Goal: Task Accomplishment & Management: Manage account settings

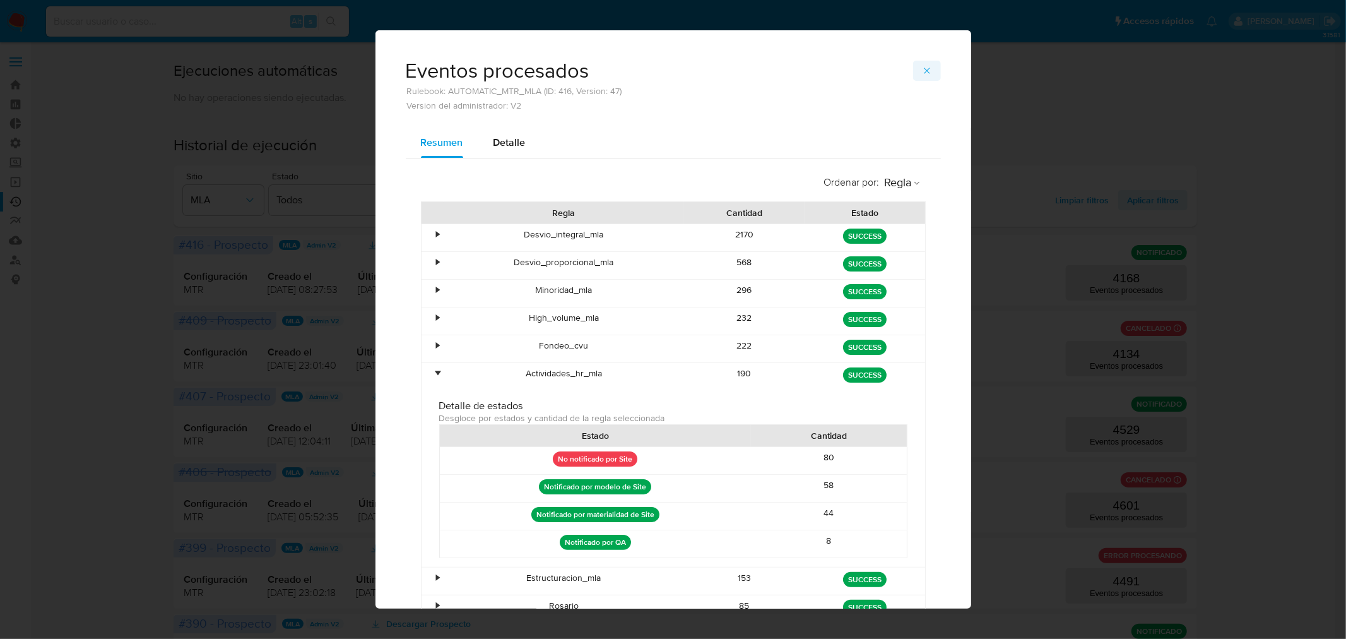
click at [925, 67] on icon "button" at bounding box center [927, 71] width 10 height 10
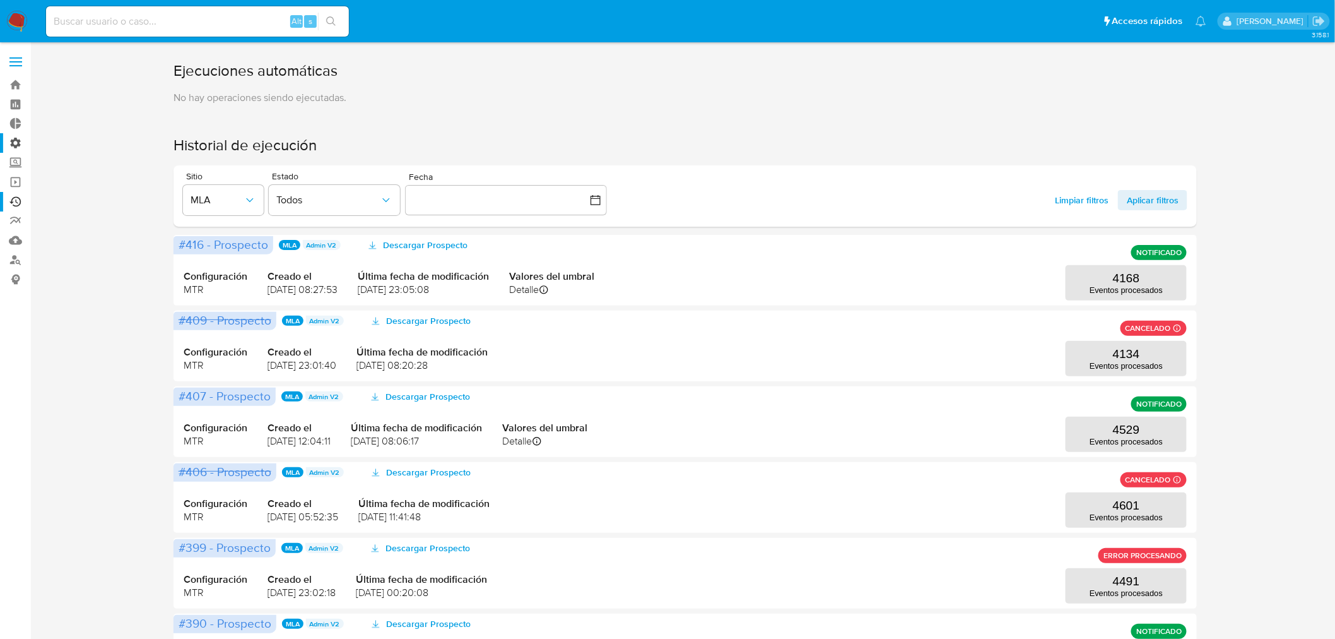
click at [18, 143] on label "Administración" at bounding box center [75, 143] width 150 height 20
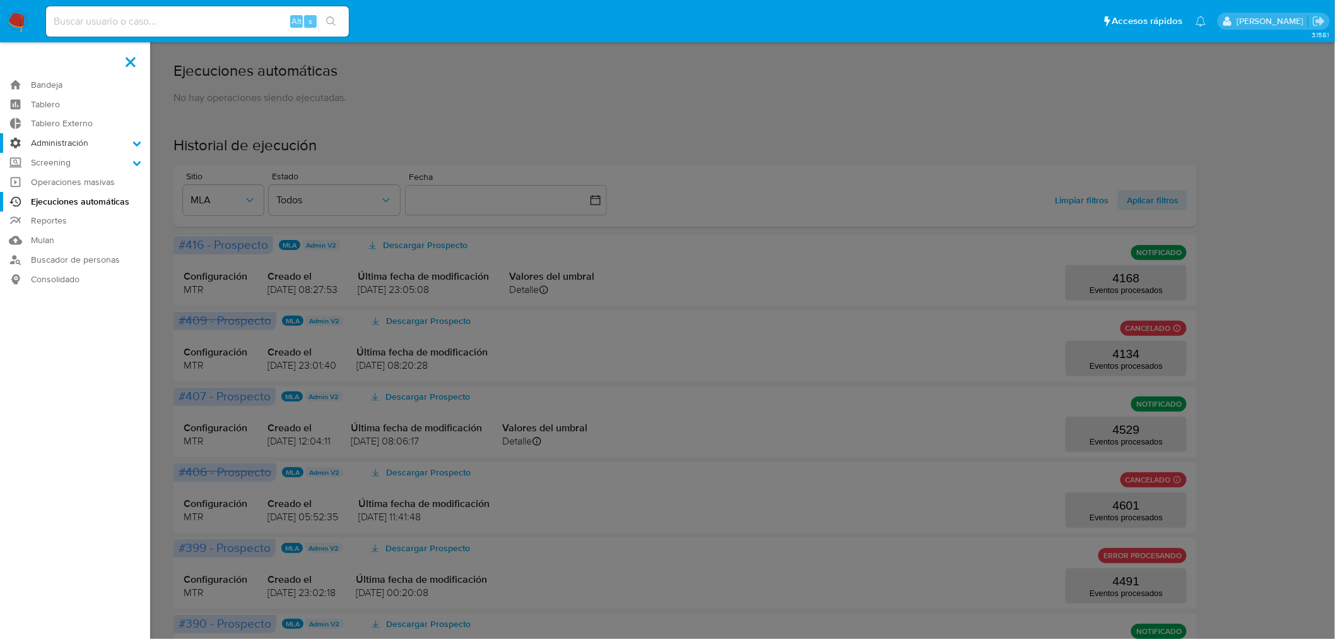
click at [0, 0] on input "Administración" at bounding box center [0, 0] width 0 height 0
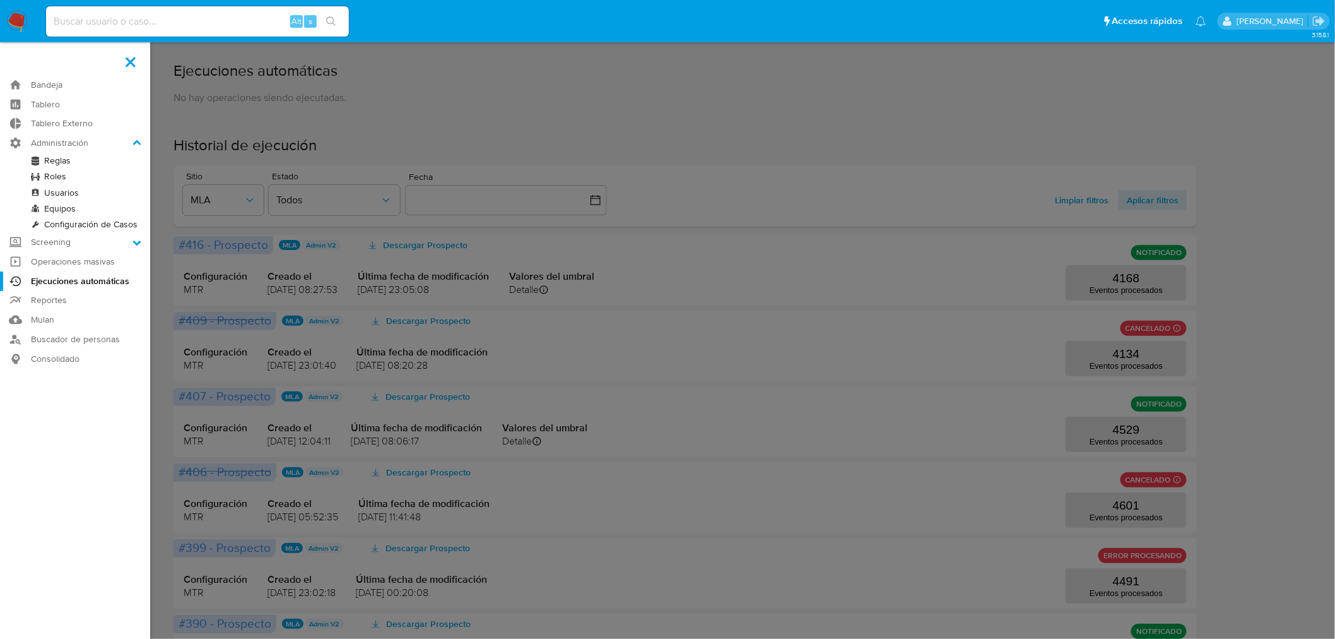
click at [52, 160] on link "Reglas" at bounding box center [75, 161] width 150 height 16
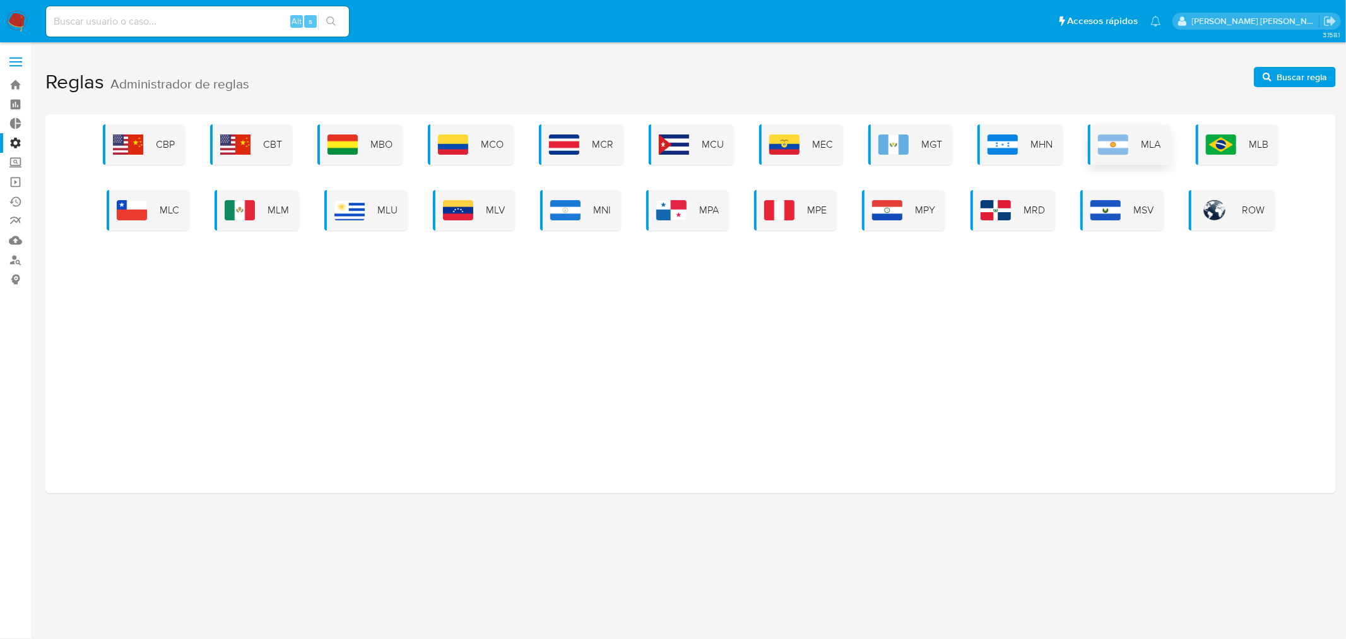
click at [1154, 152] on div "MLA" at bounding box center [1129, 144] width 83 height 40
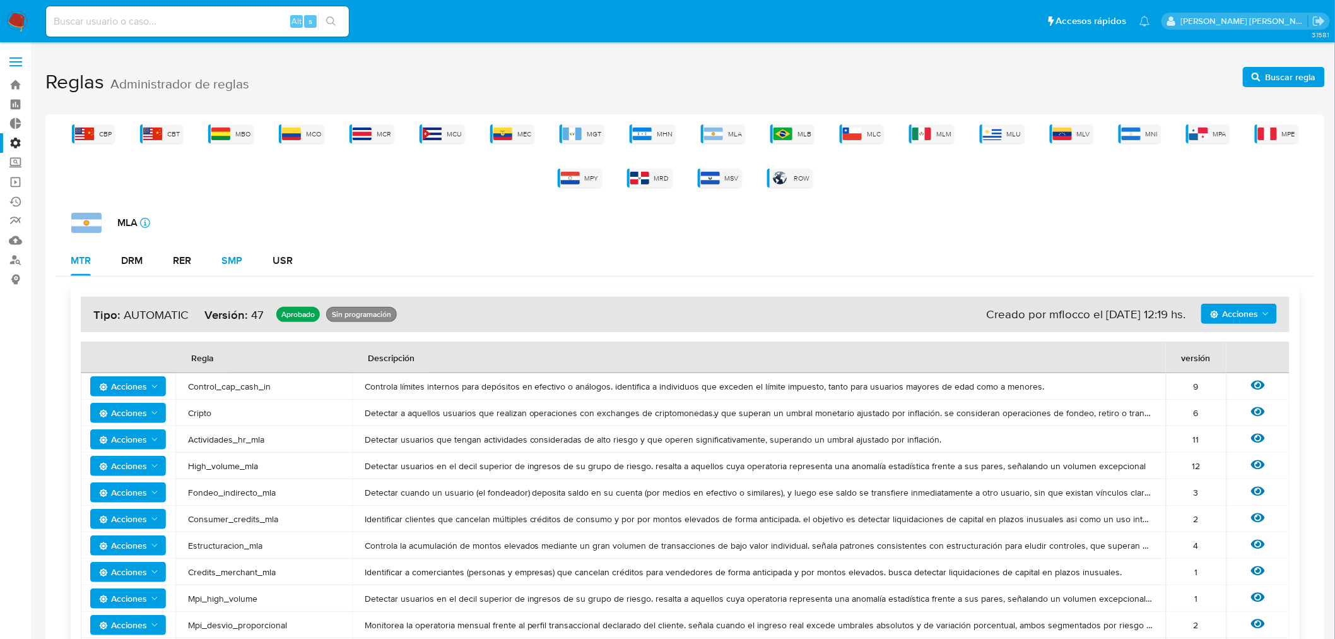
click at [228, 266] on div "SMP" at bounding box center [232, 261] width 21 height 10
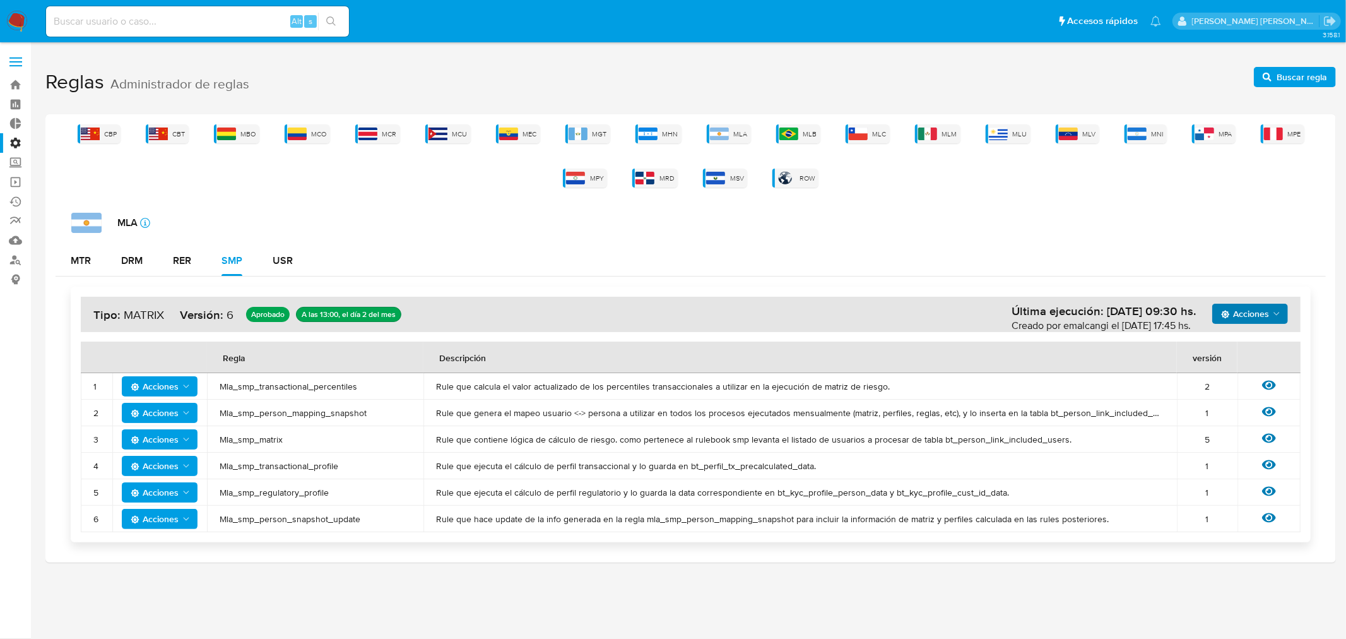
click at [1276, 317] on icon "Acciones" at bounding box center [1277, 314] width 10 height 10
click at [1221, 339] on button "Ver historico" at bounding box center [1250, 345] width 114 height 30
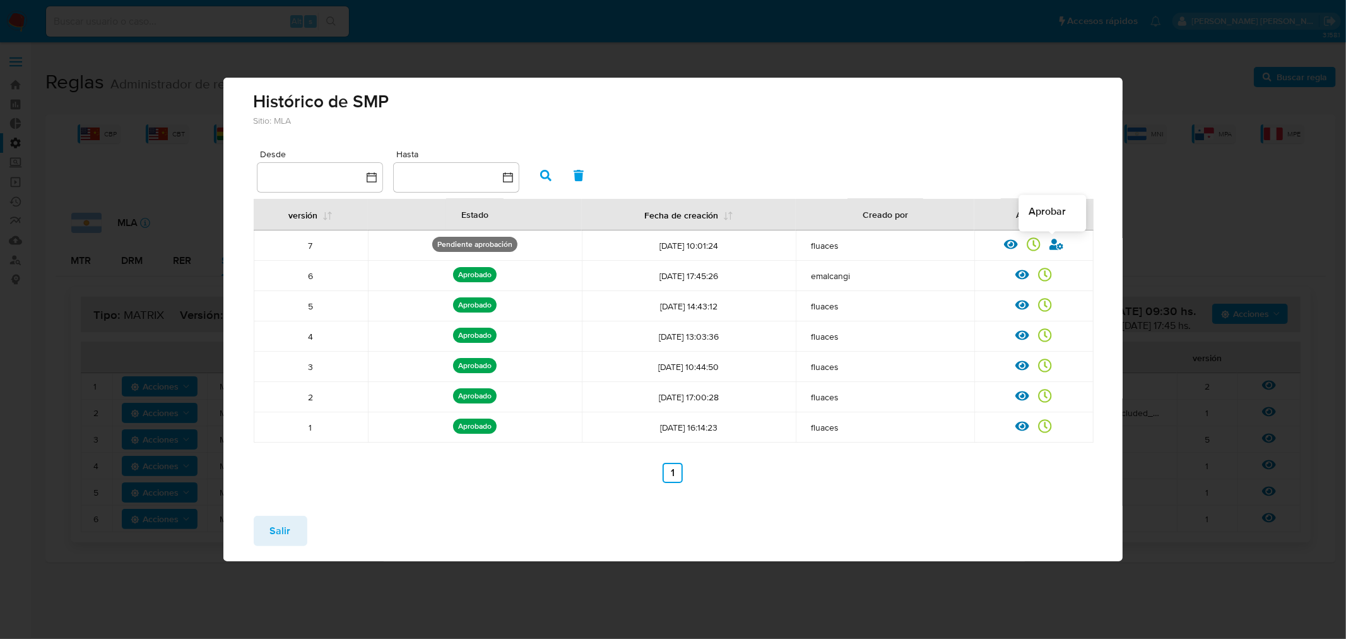
click at [1059, 247] on icon at bounding box center [1057, 244] width 14 height 11
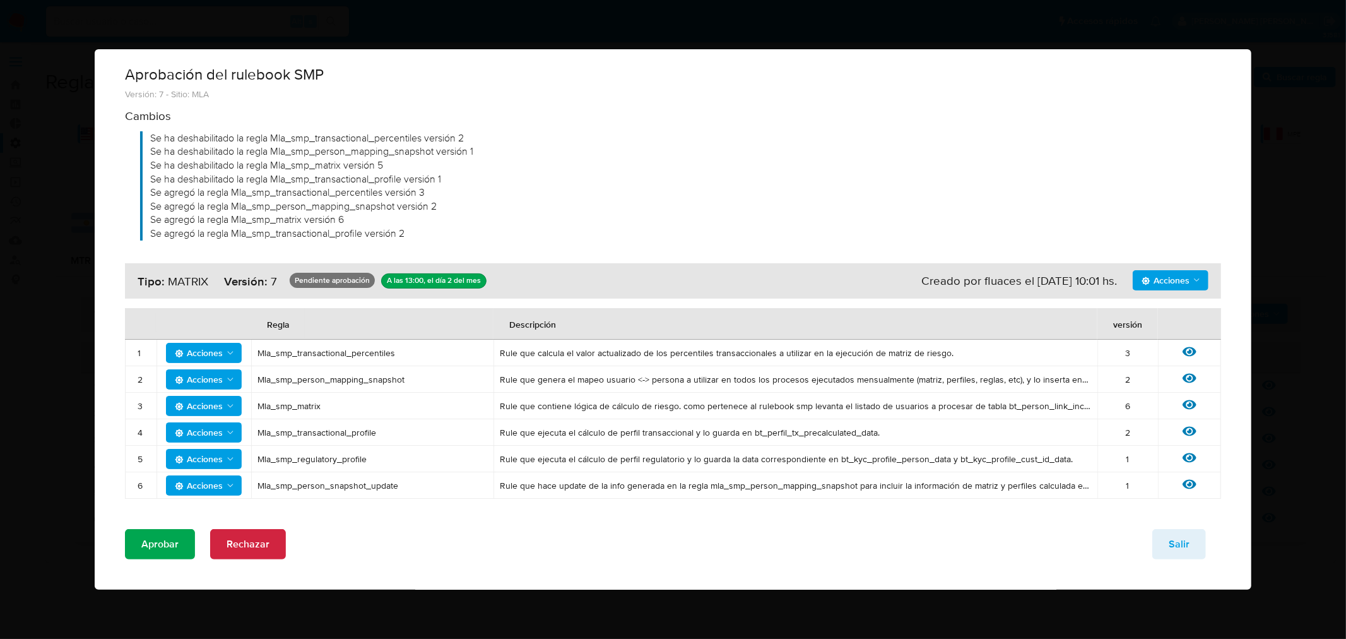
click at [147, 543] on span "Aprobar" at bounding box center [159, 544] width 37 height 28
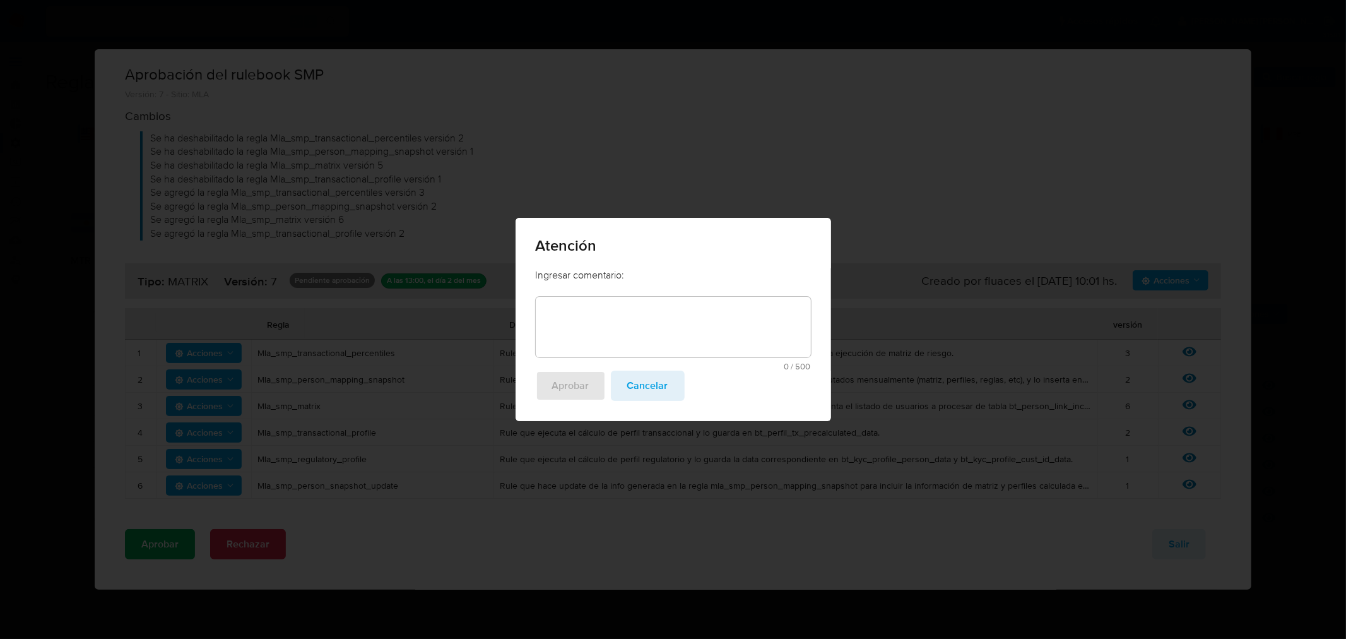
drag, startPoint x: 697, startPoint y: 316, endPoint x: 677, endPoint y: 306, distance: 21.7
click at [692, 311] on textarea at bounding box center [673, 327] width 275 height 61
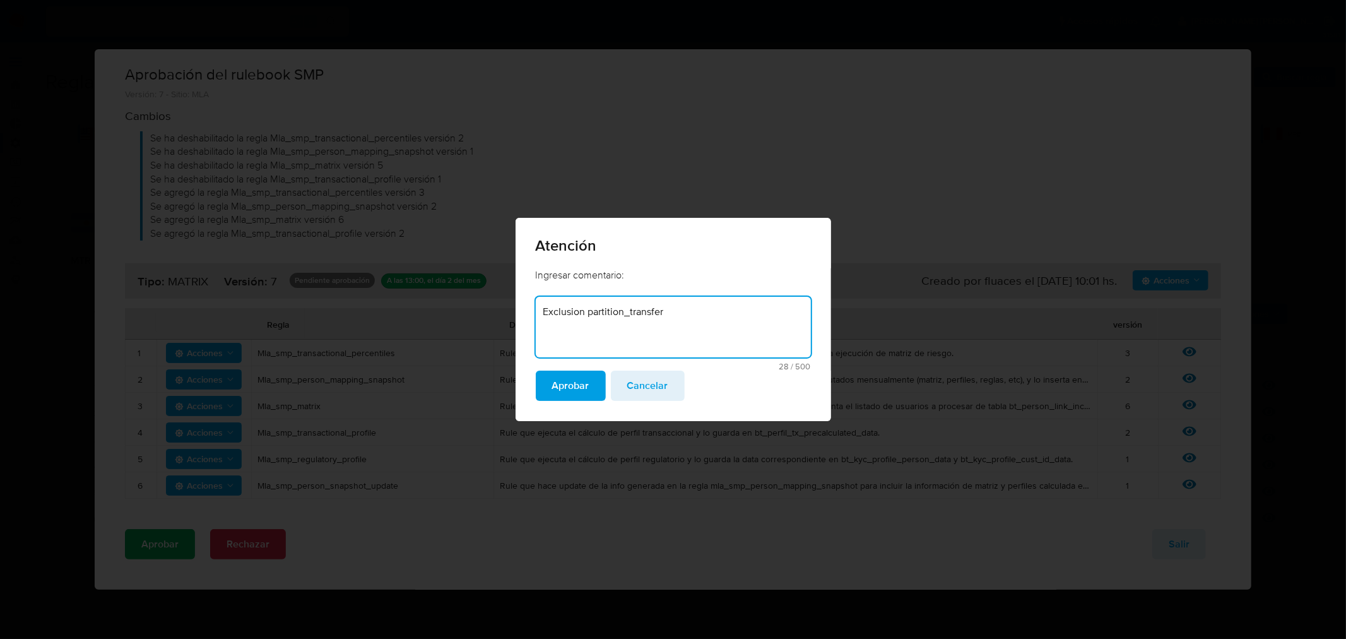
drag, startPoint x: 685, startPoint y: 319, endPoint x: 441, endPoint y: 295, distance: 246.0
click at [441, 295] on div "Atención Ingresar comentario: disapprove-approve-reason Exclusion partition_tra…" at bounding box center [673, 319] width 1346 height 639
type textarea "Exclusion partition_transfer"
click at [562, 376] on span "Aprobar" at bounding box center [570, 386] width 37 height 28
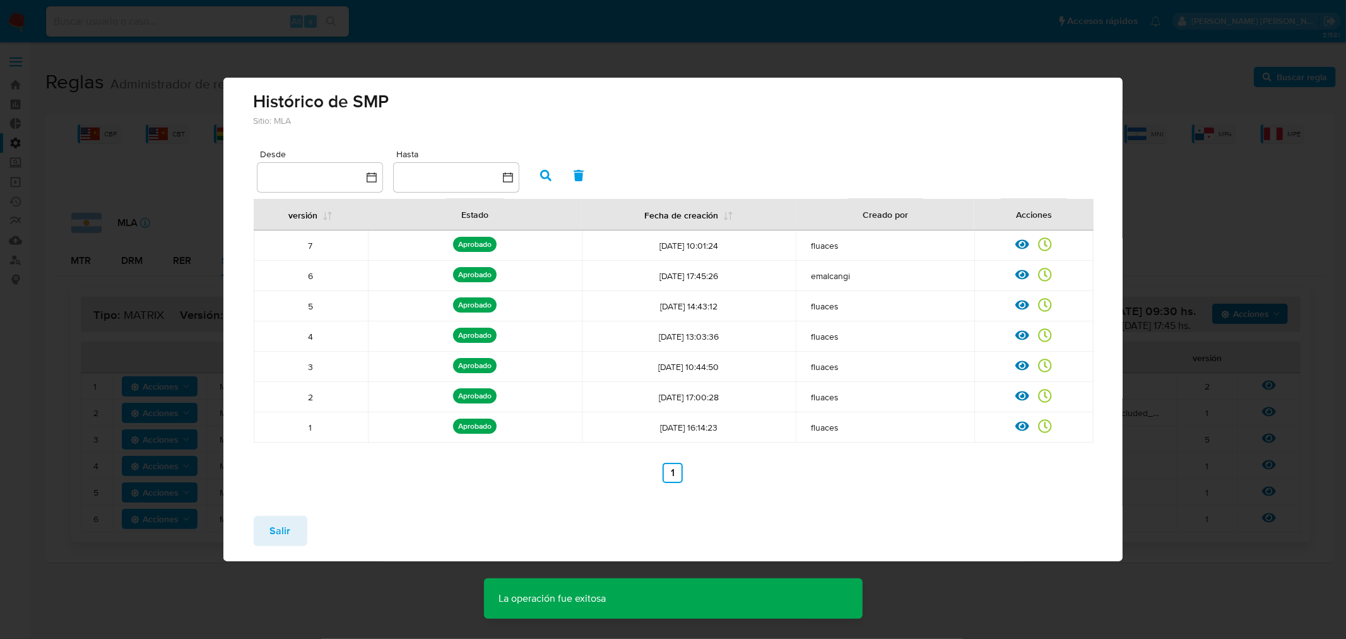
click at [273, 533] on span "Salir" at bounding box center [280, 531] width 21 height 28
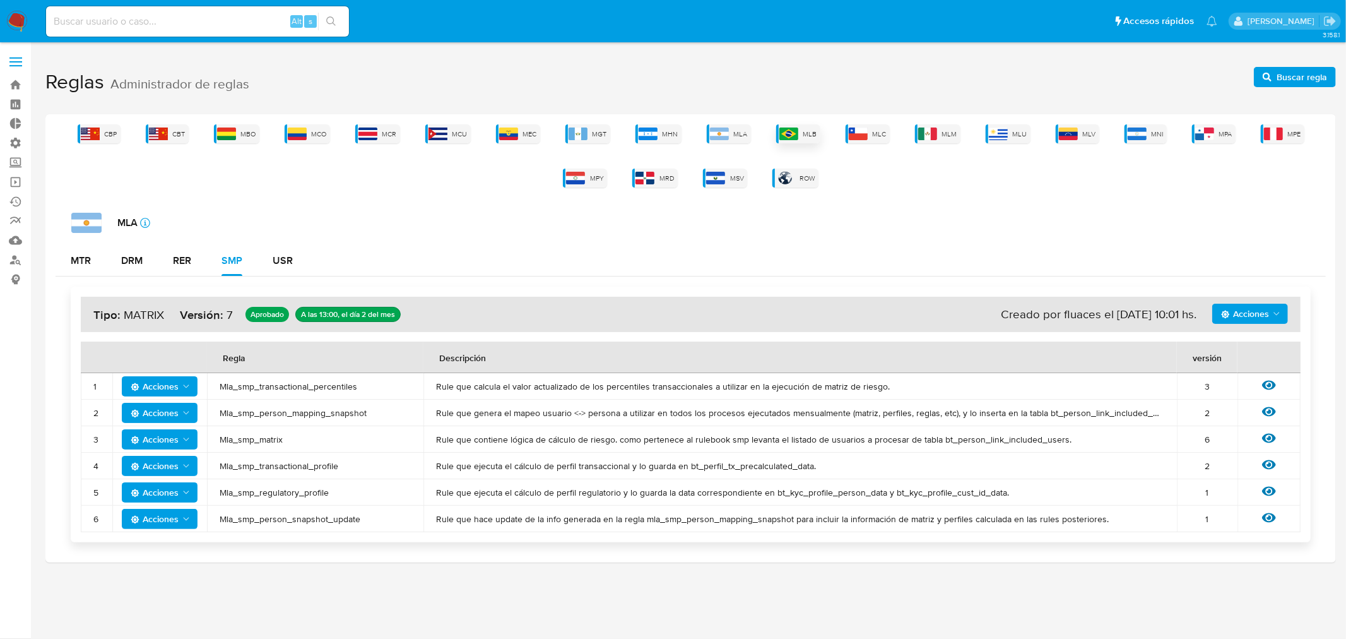
click at [802, 133] on div "MLB" at bounding box center [798, 133] width 44 height 19
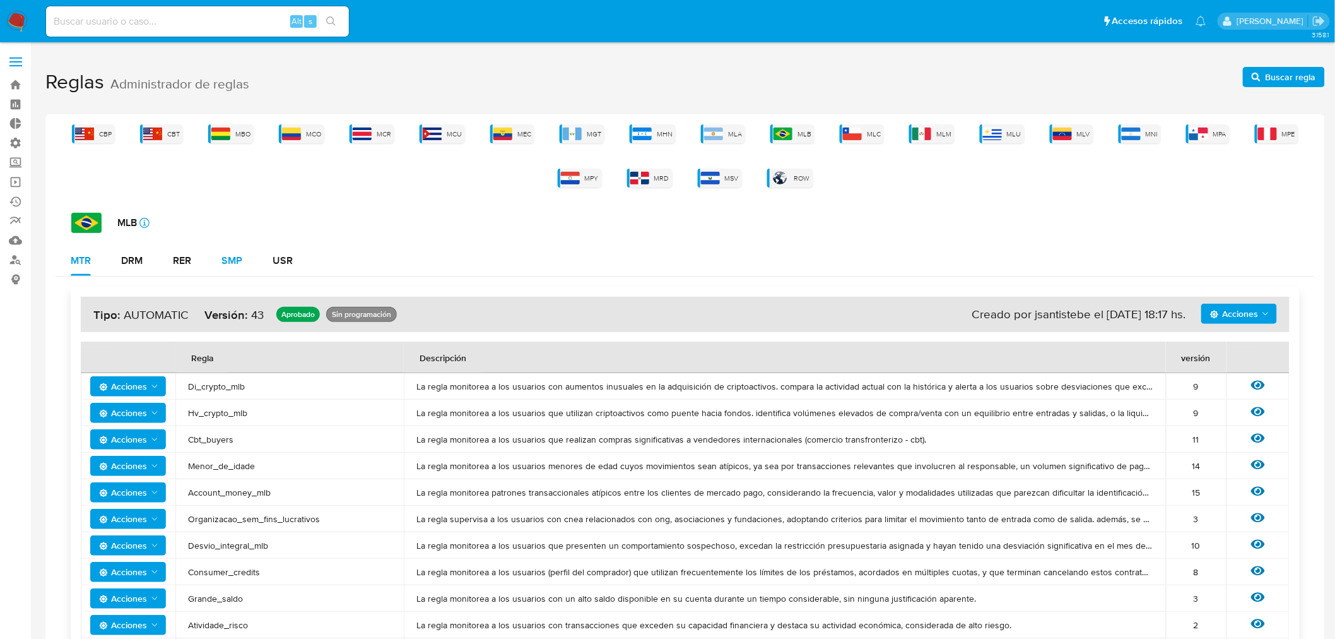
click at [234, 271] on div "SMP" at bounding box center [232, 261] width 21 height 30
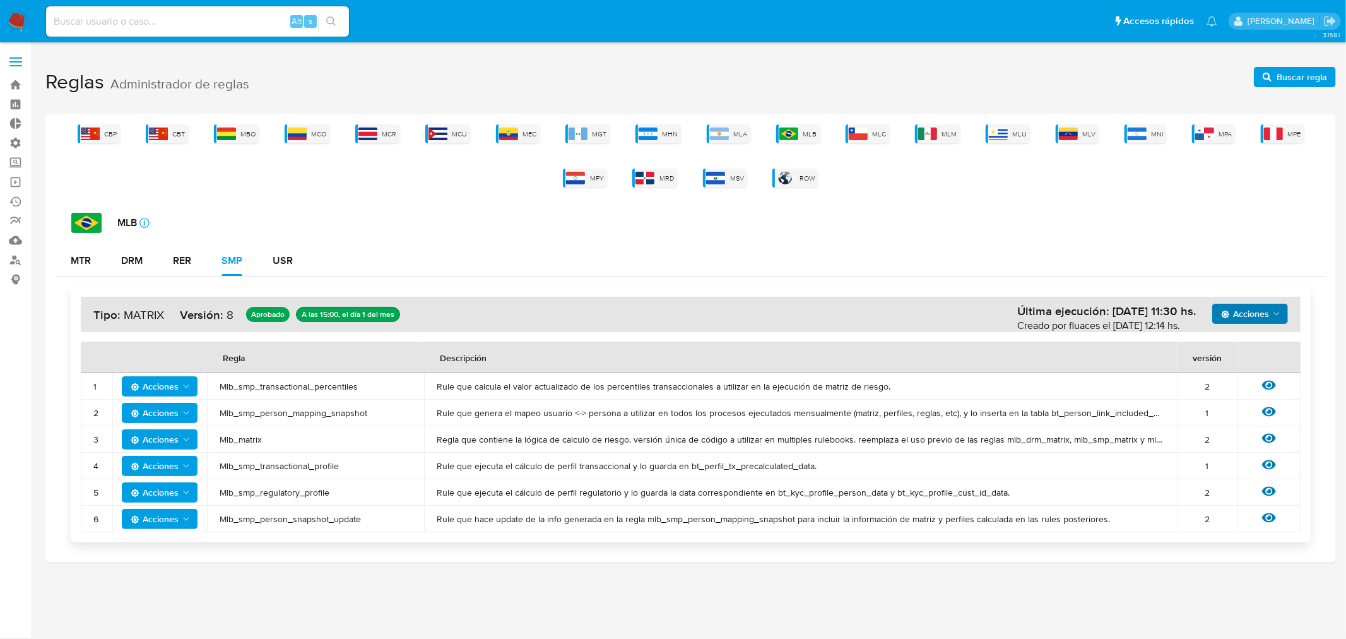
click at [1267, 317] on span "Acciones" at bounding box center [1245, 314] width 48 height 20
click at [1245, 349] on button "Ver historico" at bounding box center [1250, 345] width 114 height 30
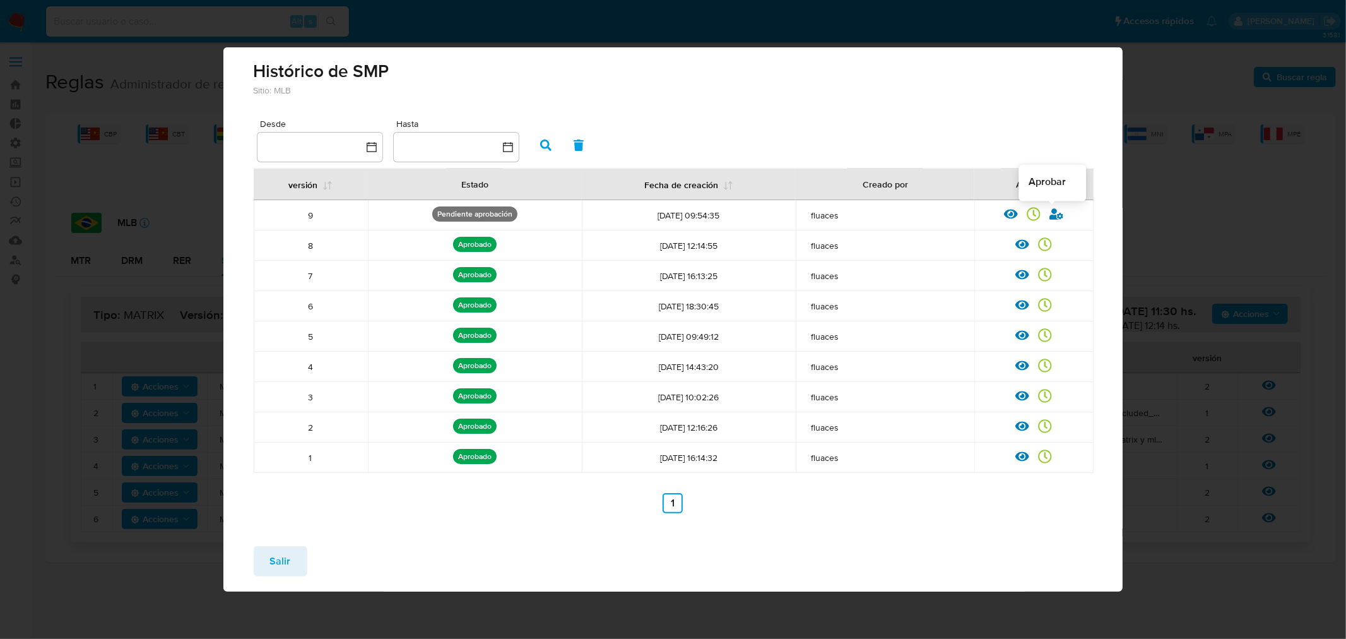
click at [1056, 222] on div at bounding box center [1052, 217] width 23 height 13
click at [1056, 218] on icon at bounding box center [1057, 213] width 14 height 11
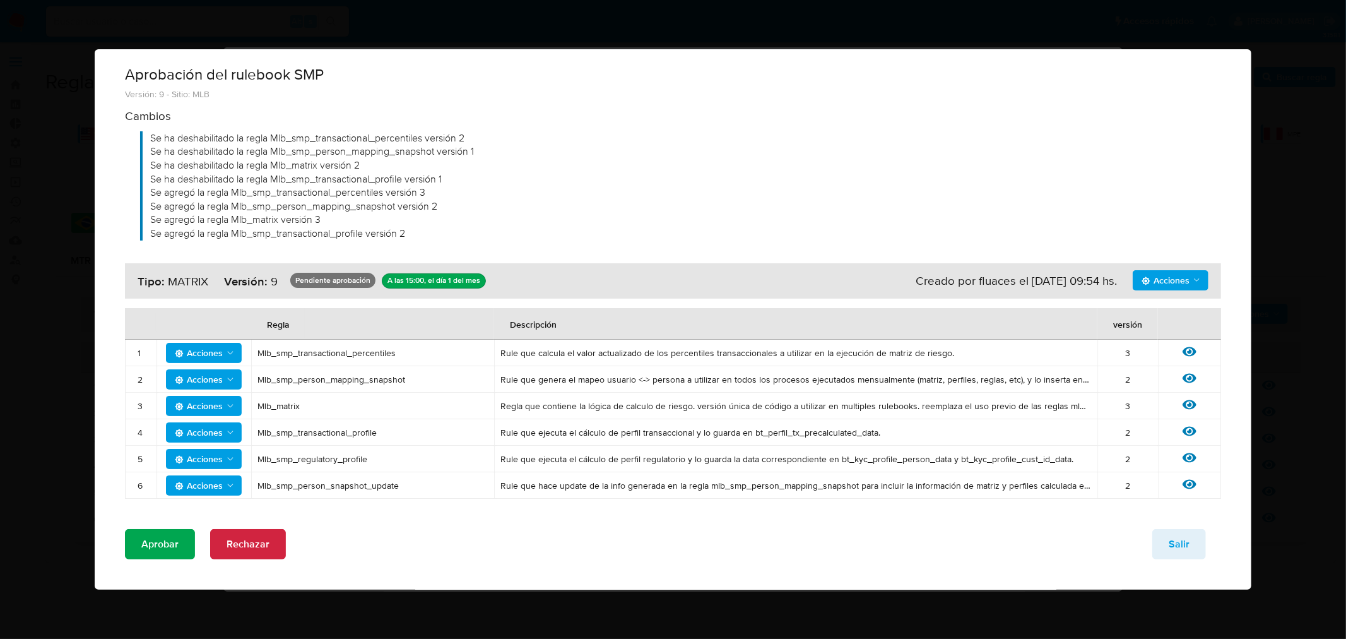
click at [163, 538] on span "Aprobar" at bounding box center [159, 544] width 37 height 28
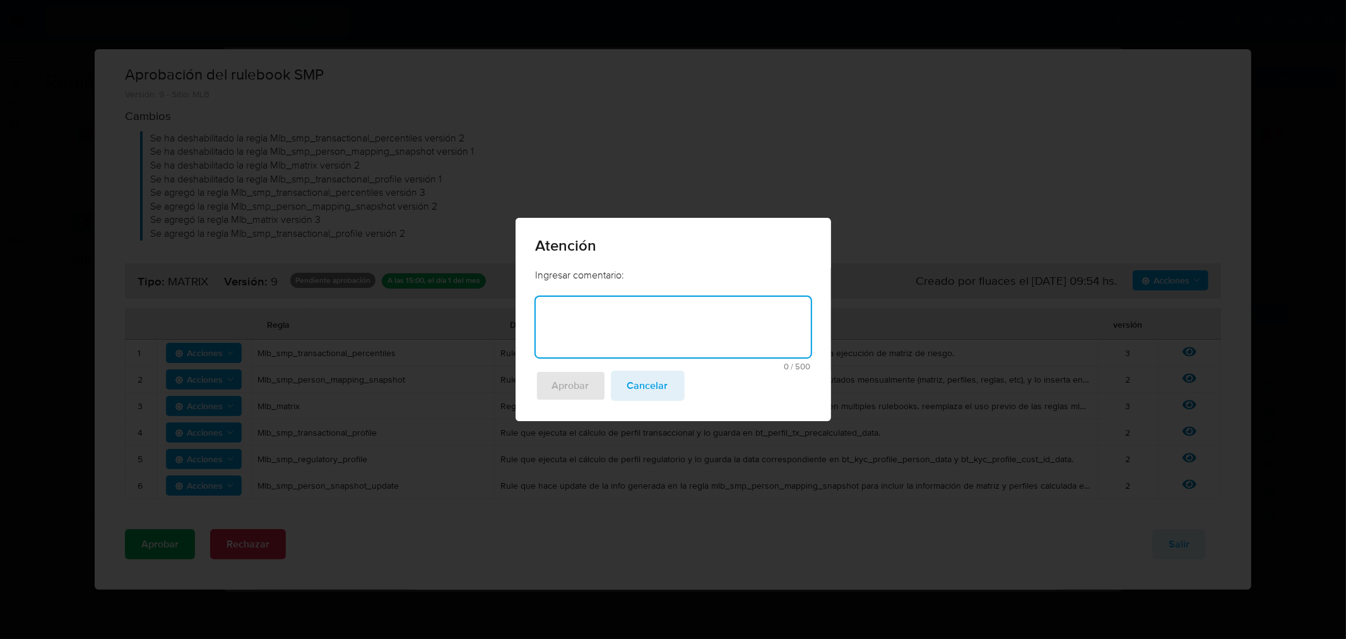
click at [665, 328] on textarea at bounding box center [673, 327] width 275 height 61
type textarea "Exclusion partition_transfer"
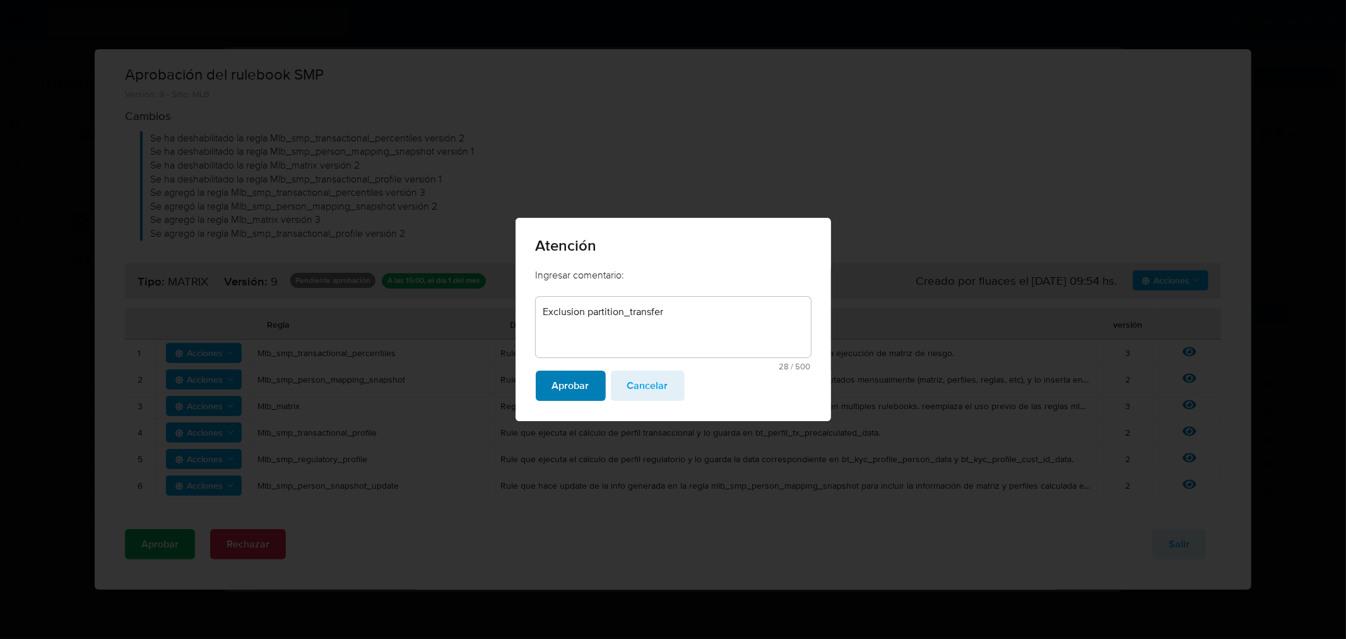
click at [568, 381] on span "Aprobar" at bounding box center [570, 386] width 37 height 28
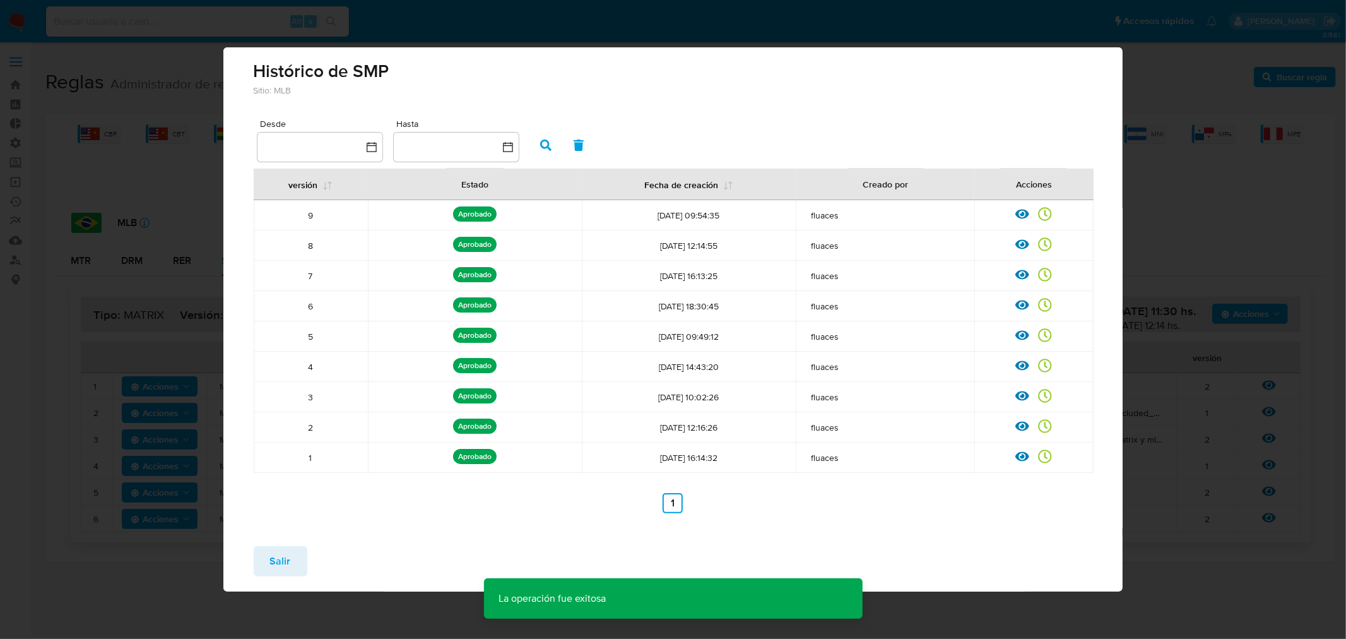
click at [286, 549] on span "Salir" at bounding box center [280, 561] width 21 height 28
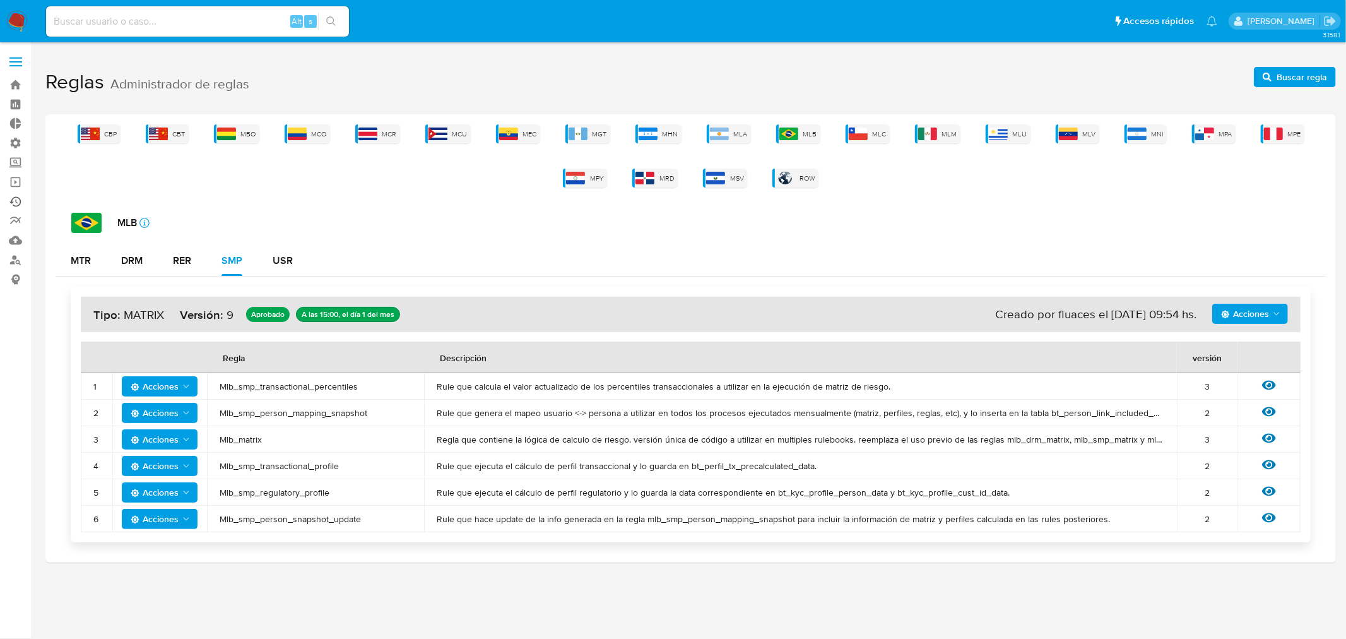
click at [15, 199] on link "Ejecuciones automáticas" at bounding box center [75, 202] width 150 height 20
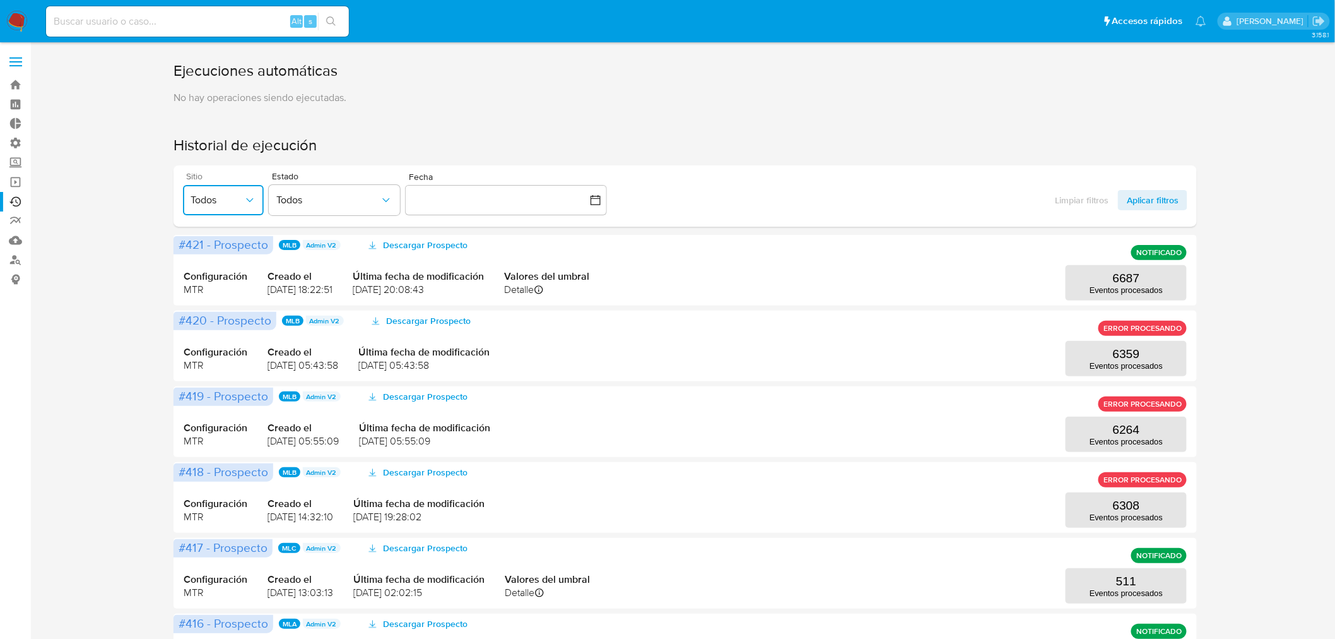
click at [222, 186] on button "Todos" at bounding box center [223, 200] width 81 height 30
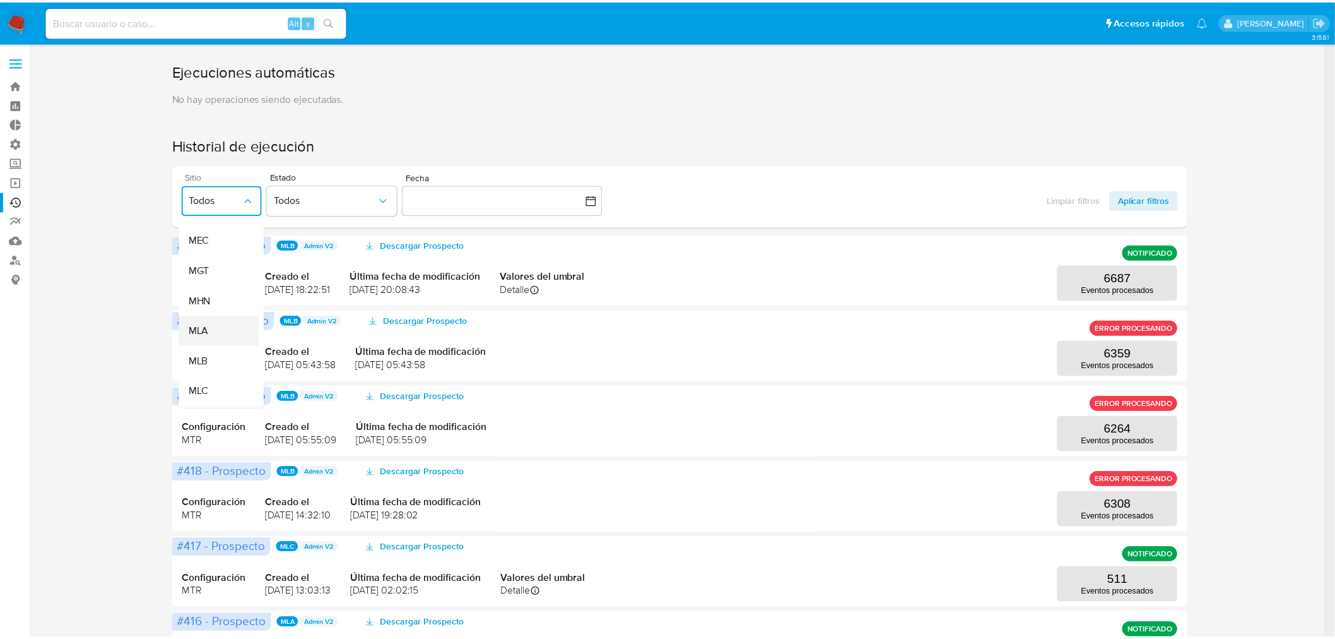
scroll to position [210, 0]
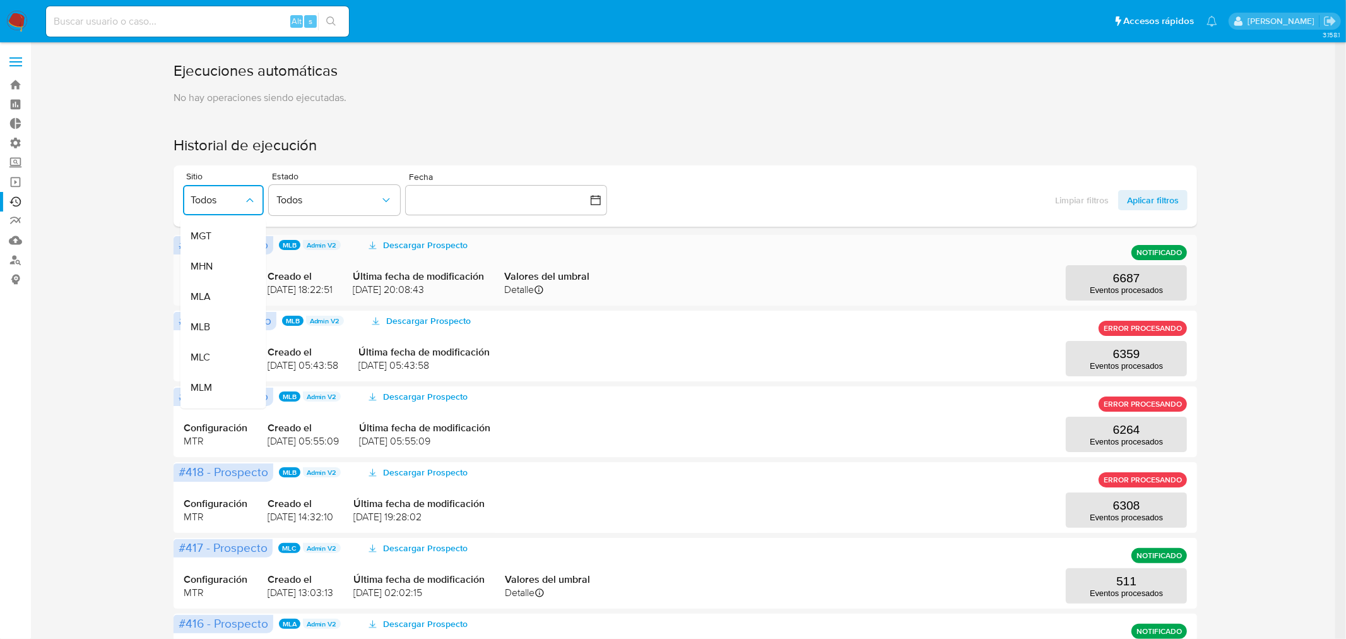
drag, startPoint x: 218, startPoint y: 360, endPoint x: 528, endPoint y: 281, distance: 319.6
click at [218, 361] on div "MLC" at bounding box center [216, 357] width 53 height 30
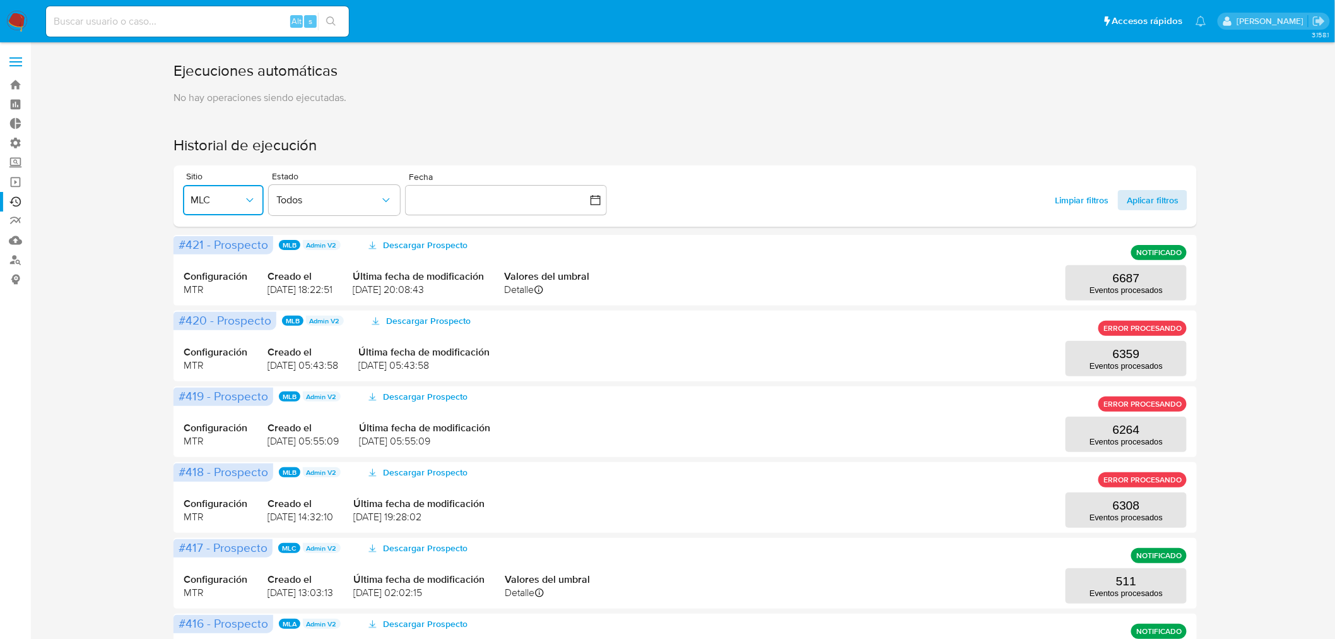
click at [1163, 203] on span "Aplicar filtros" at bounding box center [1153, 200] width 52 height 20
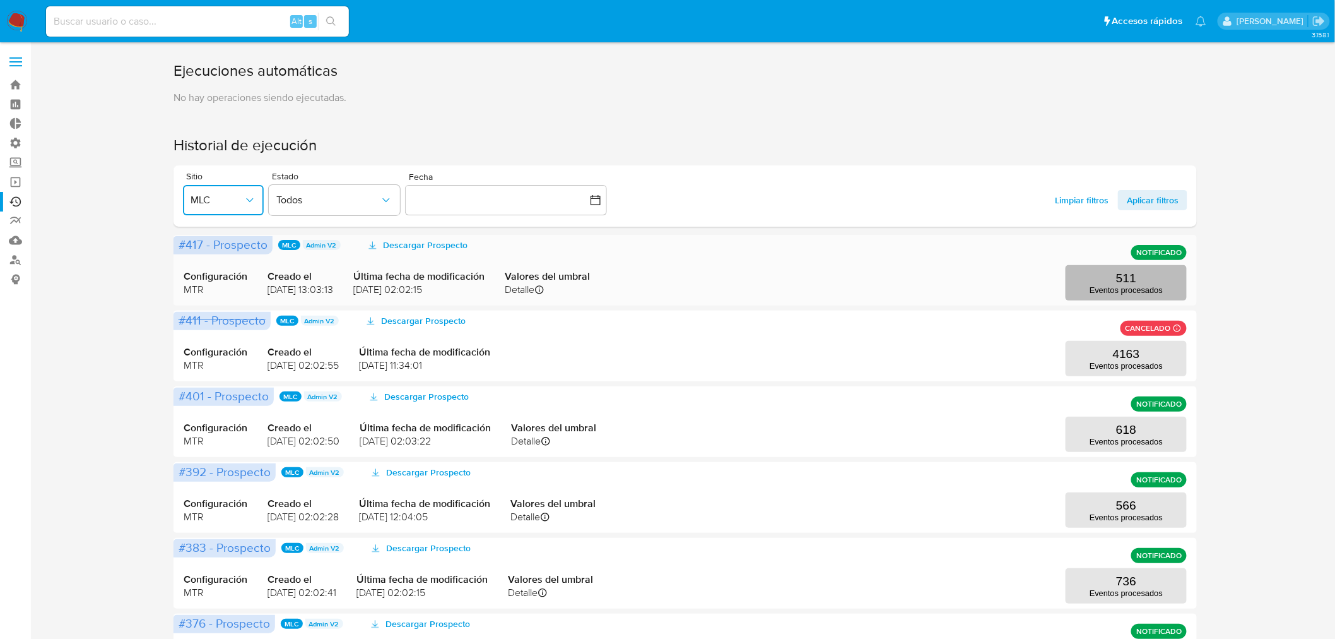
click at [1108, 274] on button "511 Eventos procesados" at bounding box center [1126, 282] width 121 height 35
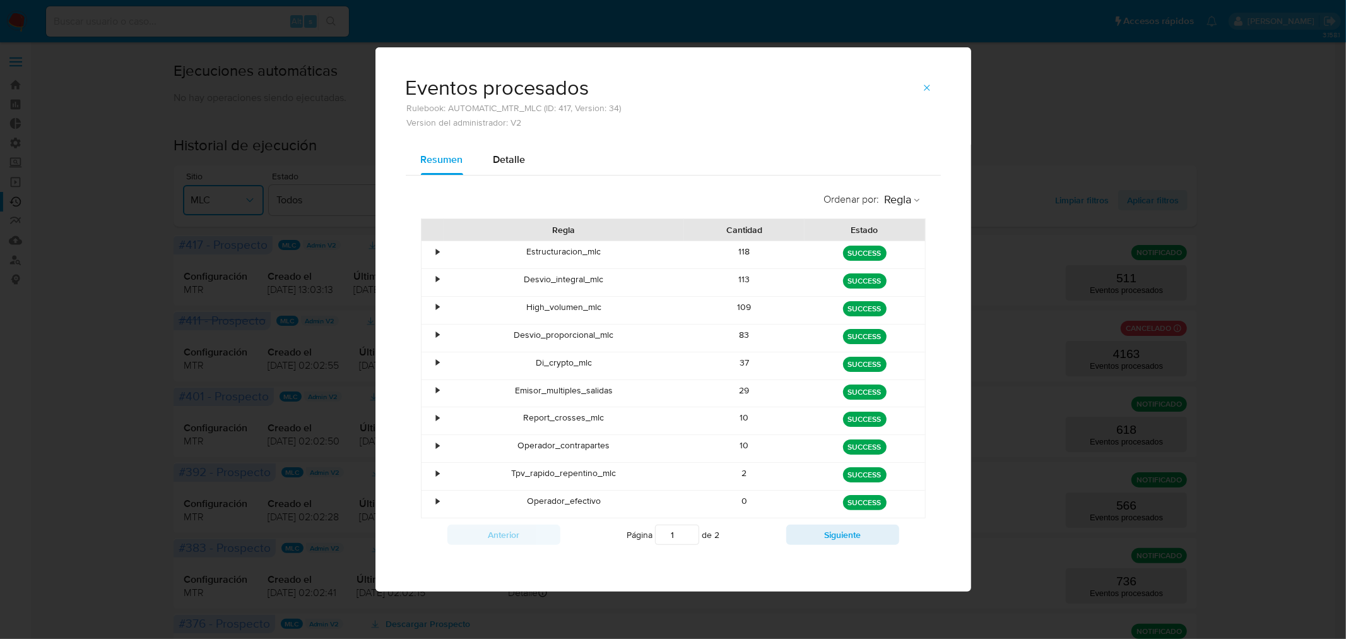
click at [432, 360] on div "•" at bounding box center [433, 365] width 22 height 27
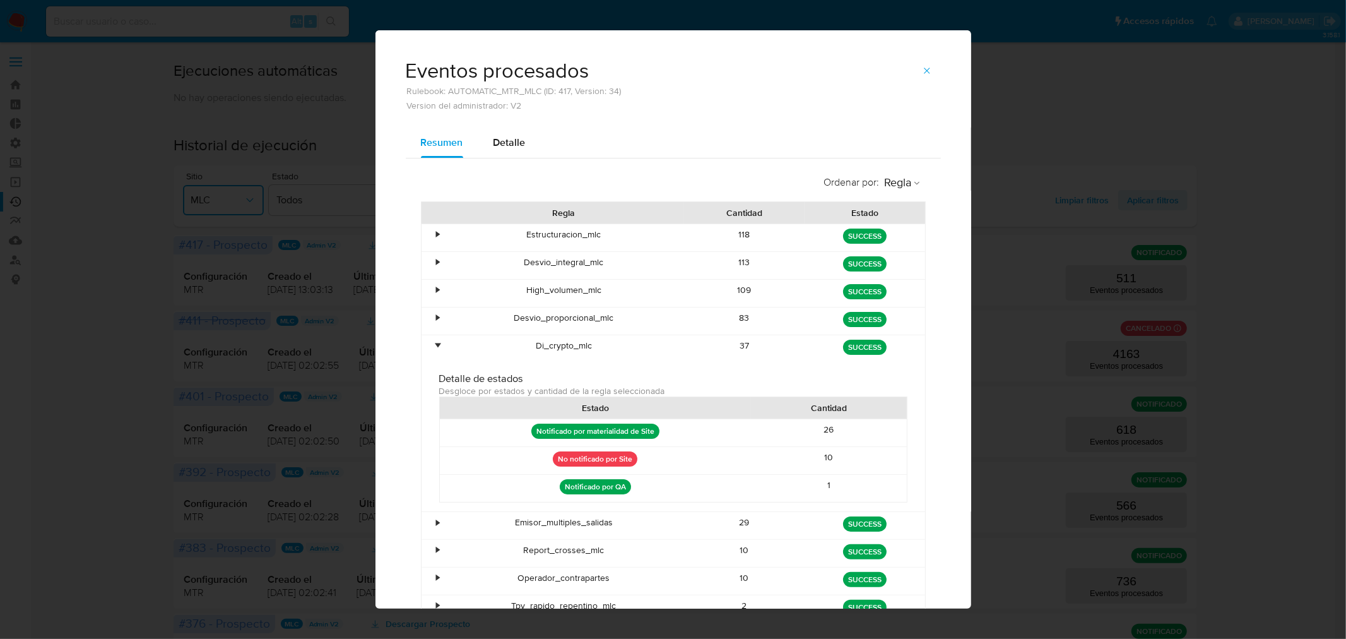
drag, startPoint x: 810, startPoint y: 425, endPoint x: 871, endPoint y: 480, distance: 82.7
click at [871, 480] on div "Notificado por materialidad de Site 26 No notificado por Site 10 Notificado por…" at bounding box center [673, 460] width 468 height 84
click at [871, 480] on div "1" at bounding box center [829, 488] width 156 height 27
drag, startPoint x: 846, startPoint y: 488, endPoint x: 764, endPoint y: 413, distance: 111.7
click at [764, 413] on div "Estado Cantidad Notificado por materialidad de Site 26 No notificado por Site 1…" at bounding box center [673, 449] width 468 height 106
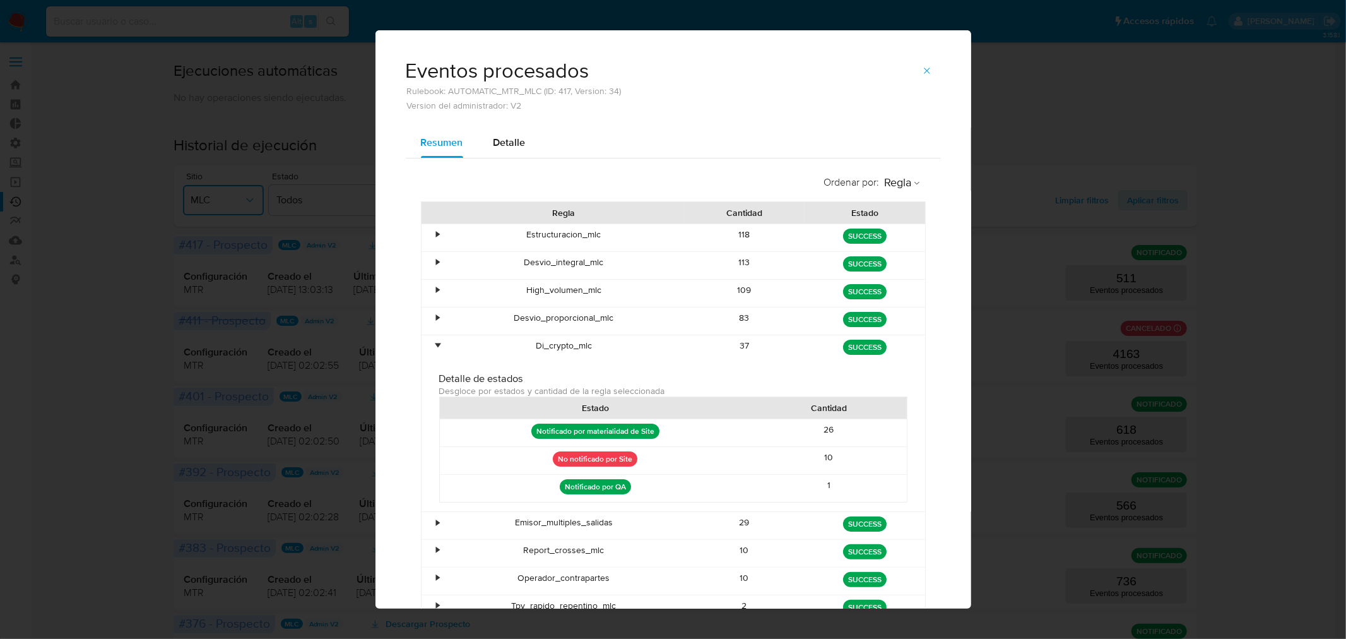
click at [855, 430] on div "26" at bounding box center [829, 432] width 156 height 27
drag, startPoint x: 815, startPoint y: 430, endPoint x: 873, endPoint y: 497, distance: 88.6
click at [873, 497] on div "Notificado por materialidad de Site 26 No notificado por Site 10 Notificado por…" at bounding box center [673, 460] width 468 height 84
click at [853, 489] on div "1" at bounding box center [829, 488] width 156 height 27
drag, startPoint x: 848, startPoint y: 490, endPoint x: 812, endPoint y: 431, distance: 68.5
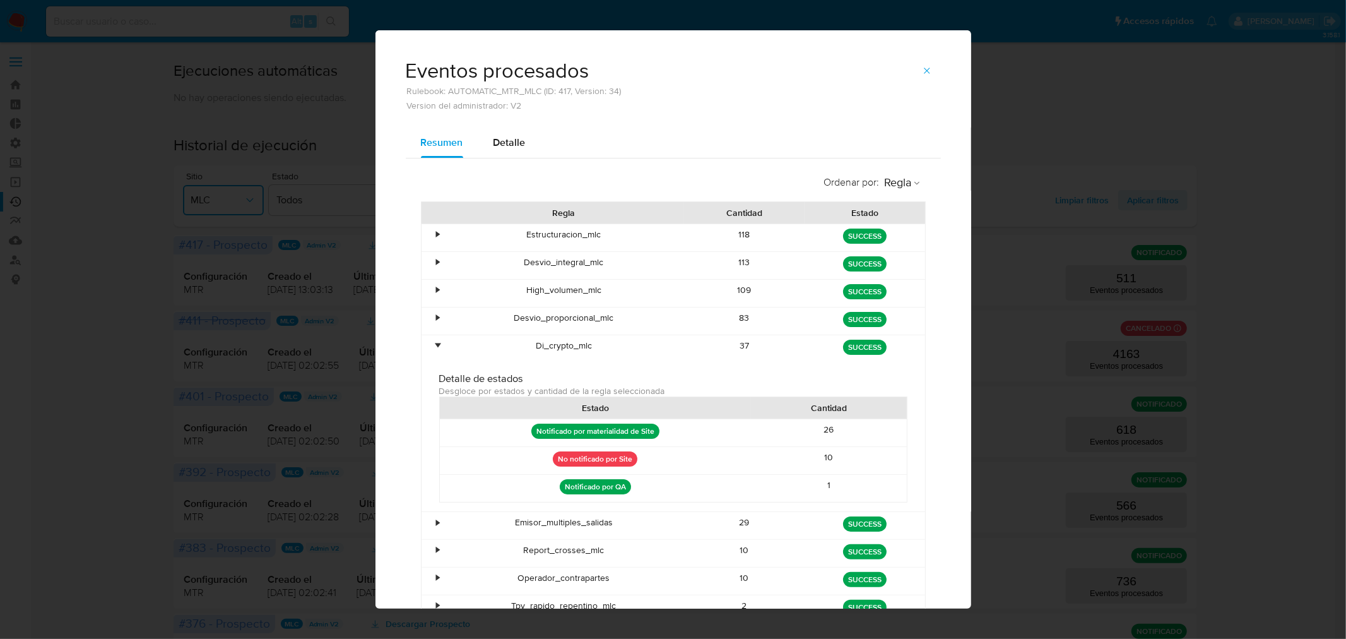
click at [812, 431] on div "Notificado por materialidad de Site 26 No notificado por Site 10 Notificado por…" at bounding box center [673, 460] width 468 height 84
click at [831, 429] on div "26" at bounding box center [829, 432] width 156 height 27
drag, startPoint x: 820, startPoint y: 430, endPoint x: 859, endPoint y: 487, distance: 69.1
click at [859, 487] on div "Notificado por materialidad de Site 26 No notificado por Site 10 Notificado por…" at bounding box center [673, 460] width 468 height 84
click at [859, 487] on div "1" at bounding box center [829, 488] width 156 height 27
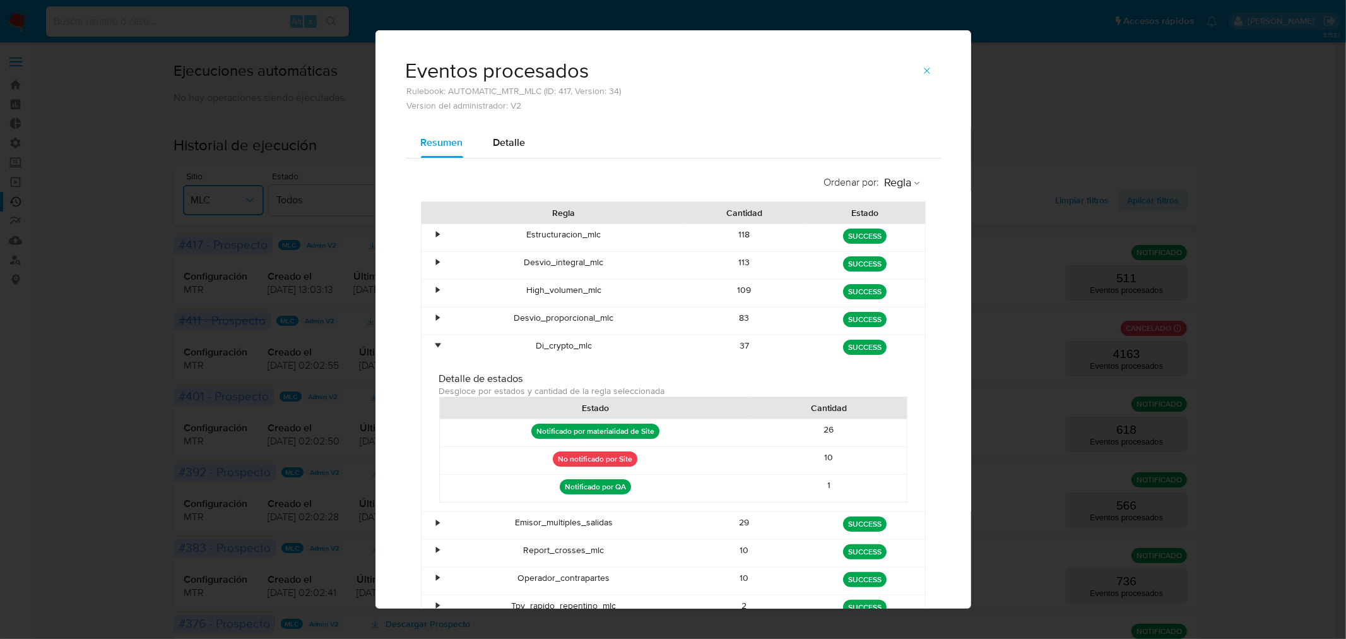
click at [923, 73] on icon "button" at bounding box center [927, 71] width 10 height 10
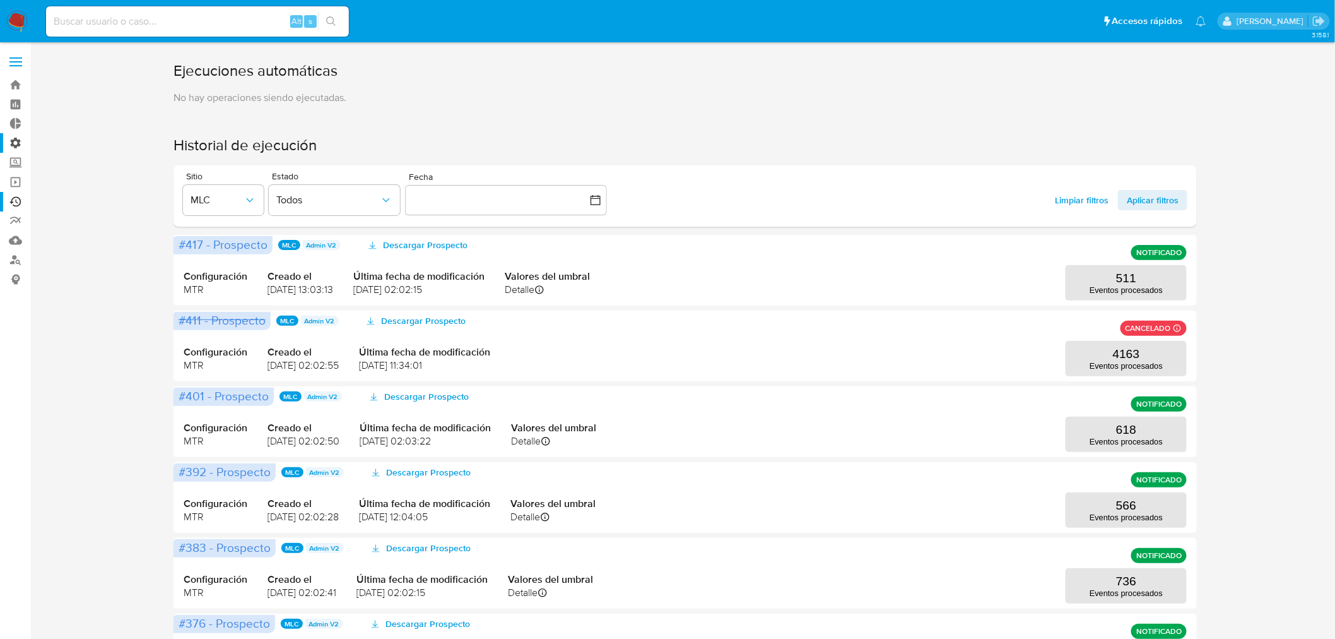
click at [11, 143] on label "Administración" at bounding box center [75, 143] width 150 height 20
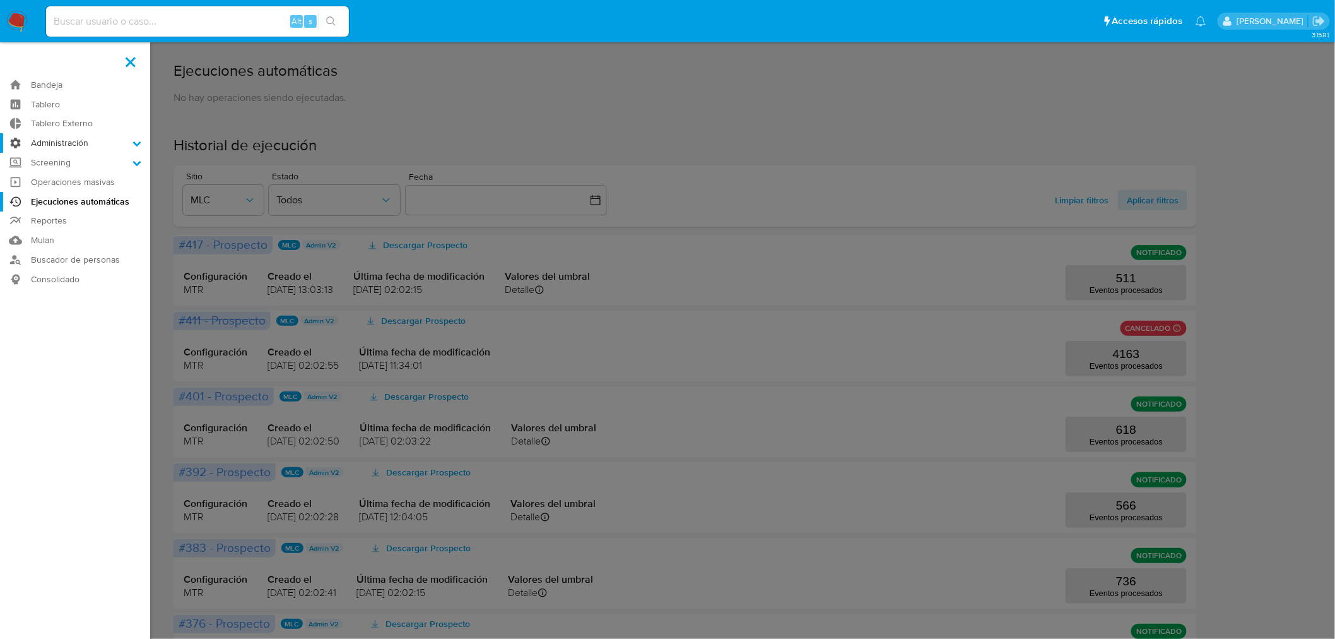
click at [0, 0] on input "Administración" at bounding box center [0, 0] width 0 height 0
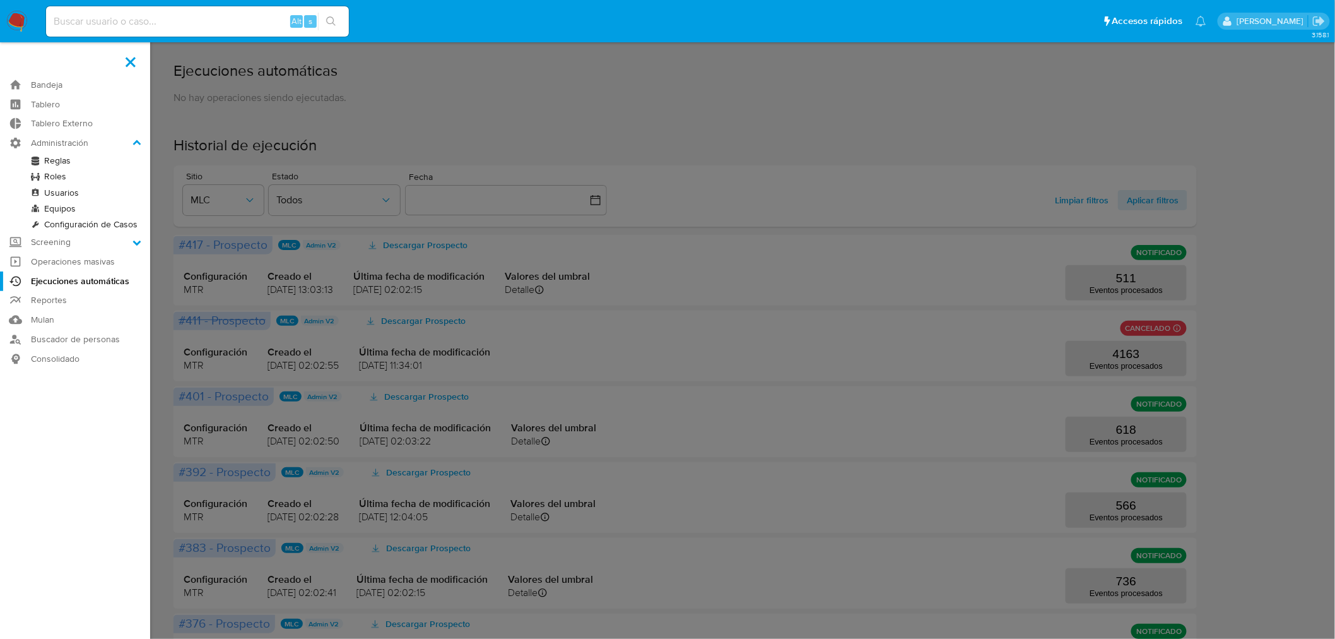
click at [49, 159] on link "Reglas" at bounding box center [75, 161] width 150 height 16
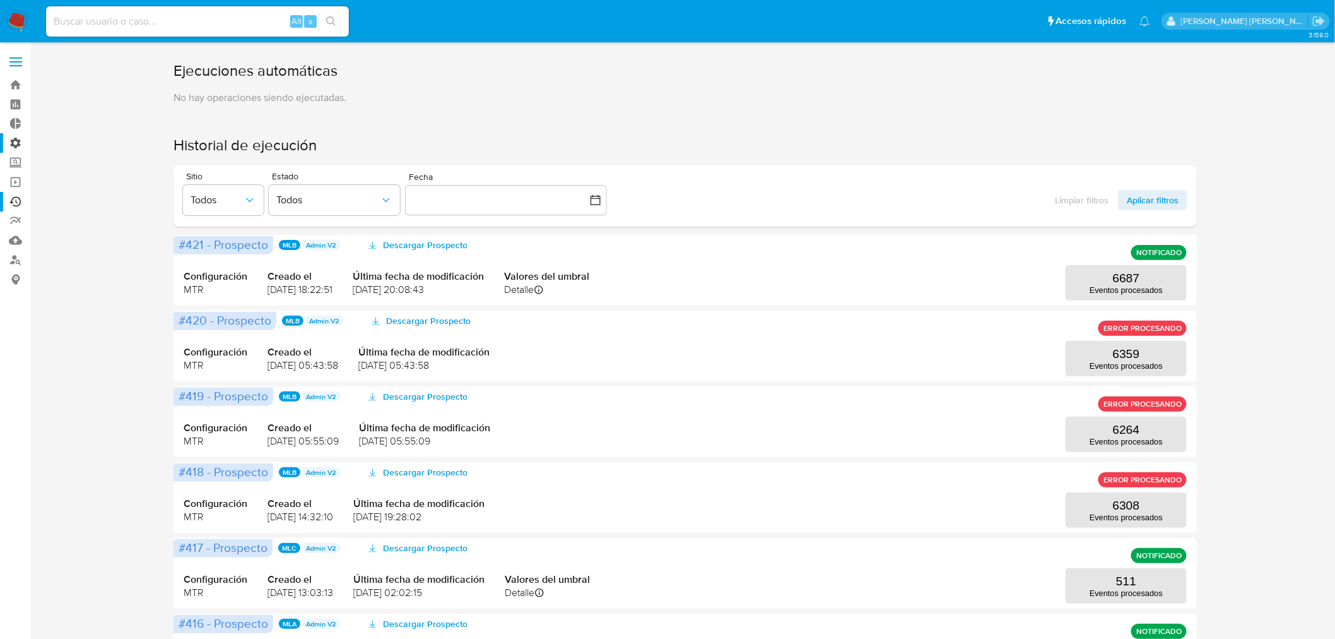
click at [15, 142] on label "Administración" at bounding box center [75, 143] width 150 height 20
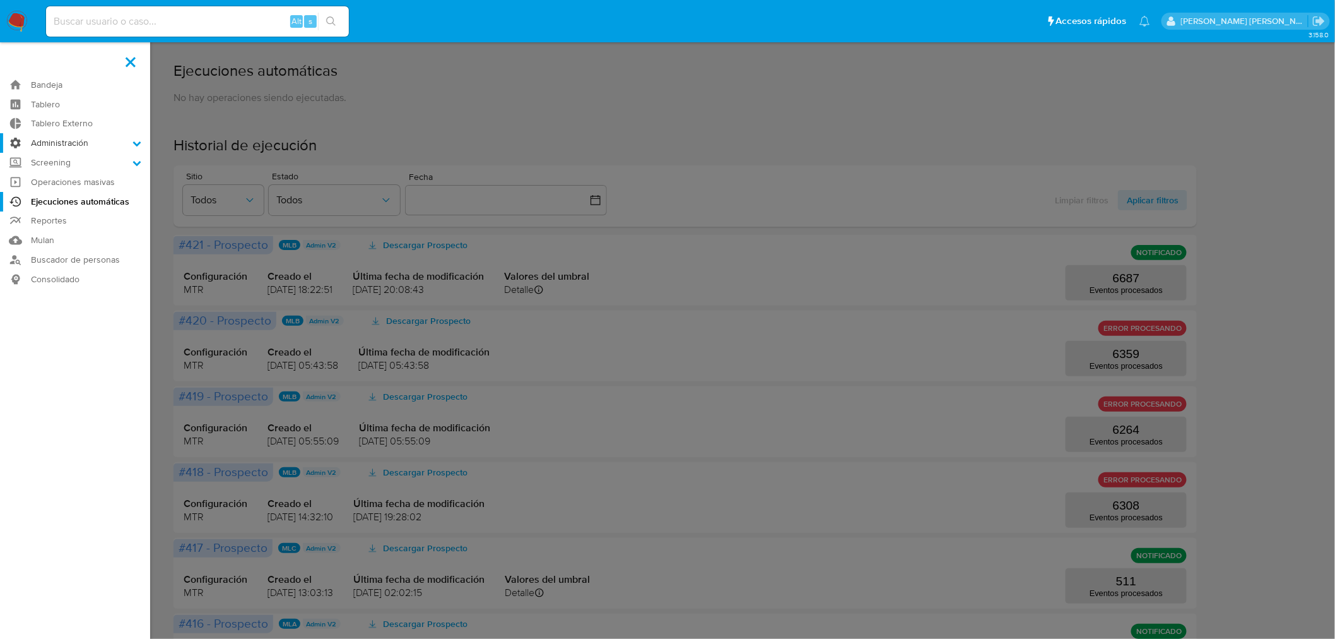
click at [0, 0] on input "Administración" at bounding box center [0, 0] width 0 height 0
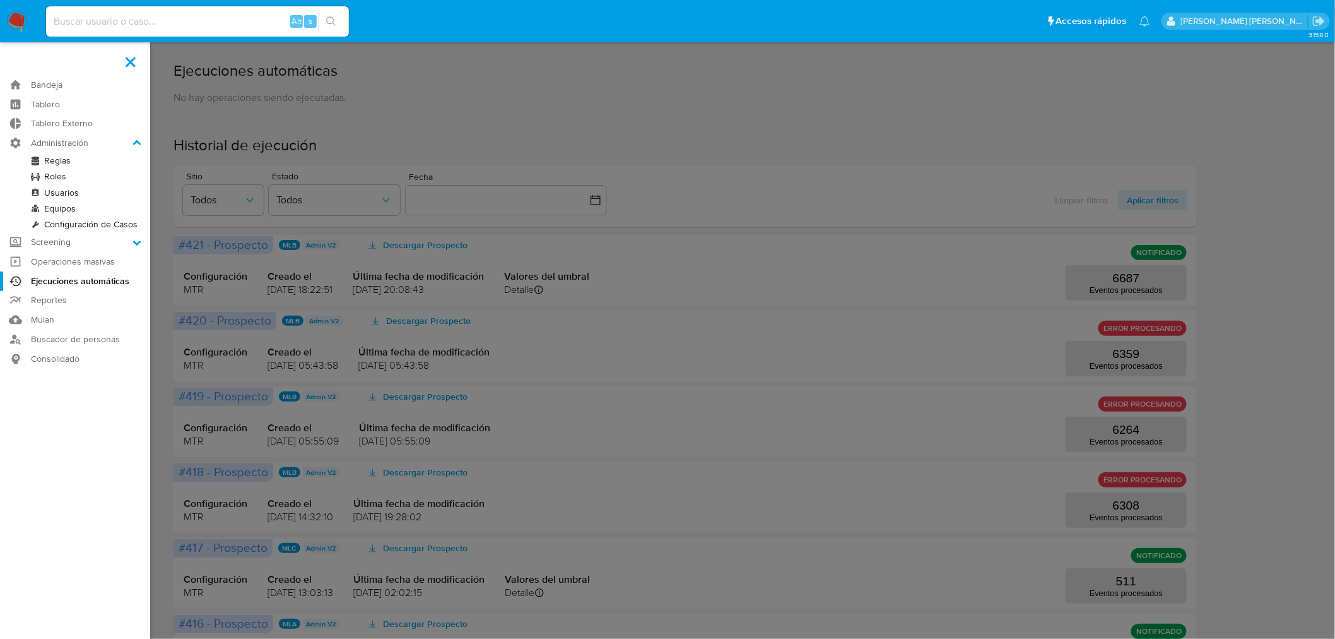
click at [67, 158] on link "Reglas" at bounding box center [75, 161] width 150 height 16
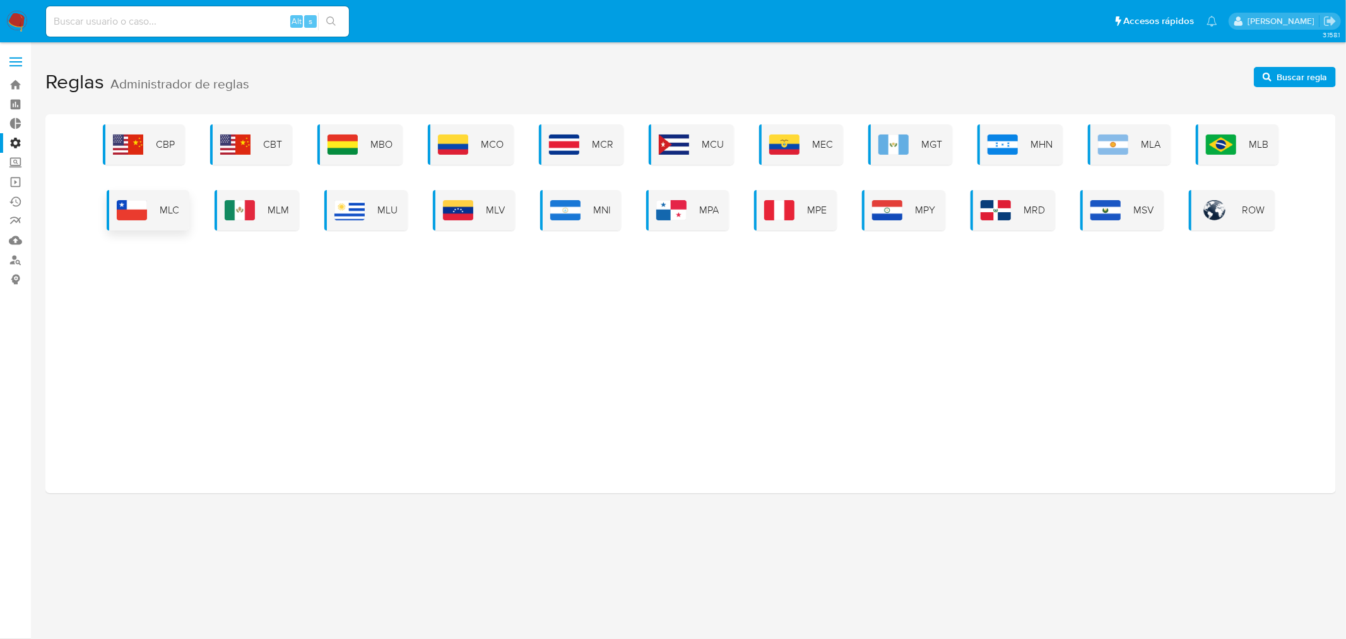
click at [169, 203] on span "MLC" at bounding box center [170, 210] width 20 height 14
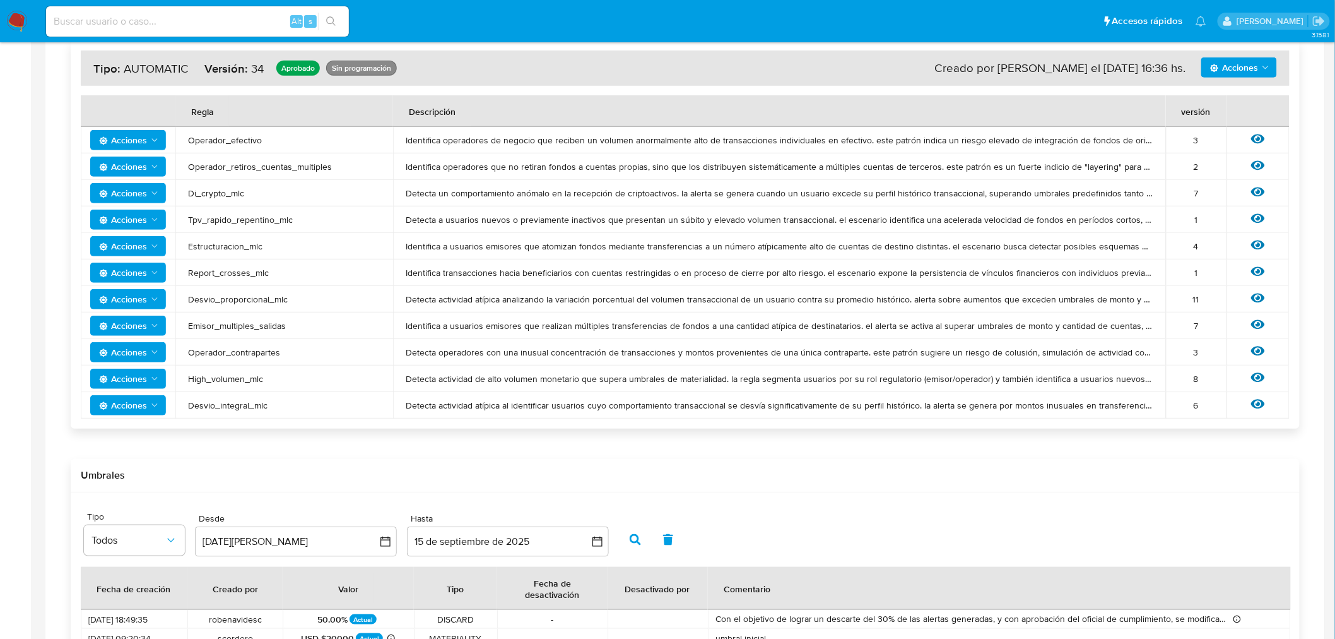
scroll to position [376, 0]
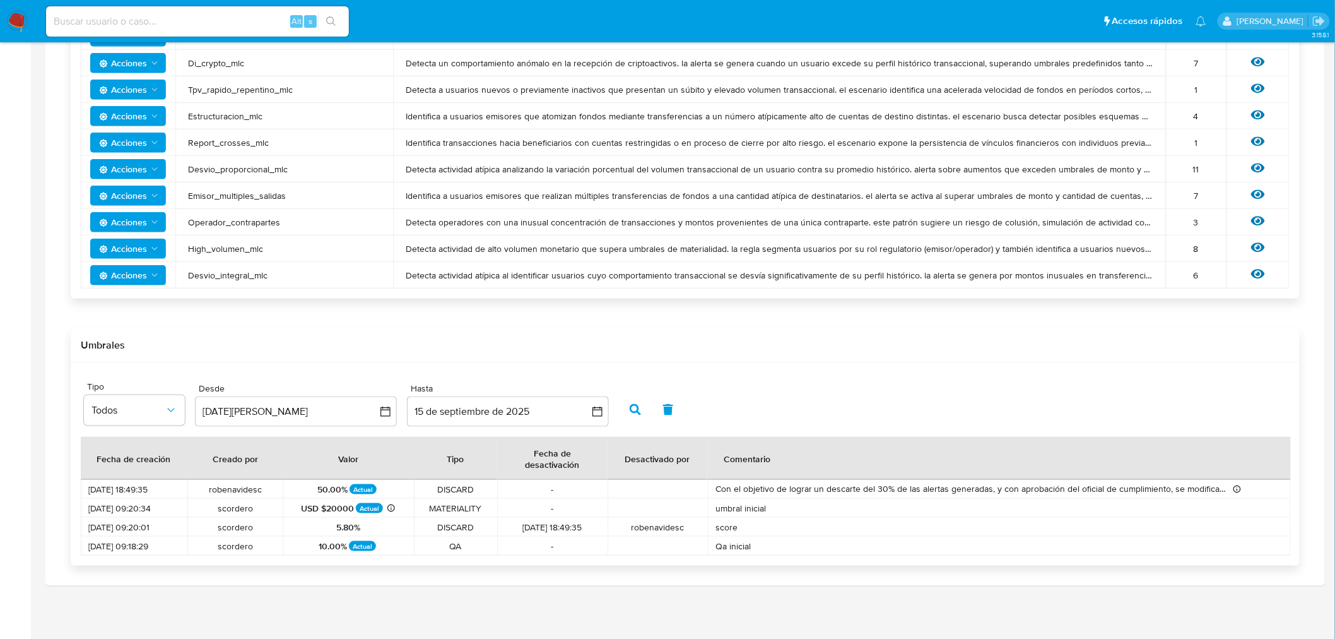
drag, startPoint x: 300, startPoint y: 503, endPoint x: 406, endPoint y: 508, distance: 106.1
click at [406, 508] on div "USD $20000 Actual CLP $19,109,314.84" at bounding box center [347, 508] width 115 height 13
click at [406, 506] on div "USD $20000 Actual CLP $19,109,314.84" at bounding box center [347, 508] width 115 height 13
click at [340, 510] on span "USD $20000" at bounding box center [327, 507] width 53 height 11
click at [329, 509] on span "USD $20000" at bounding box center [327, 507] width 53 height 11
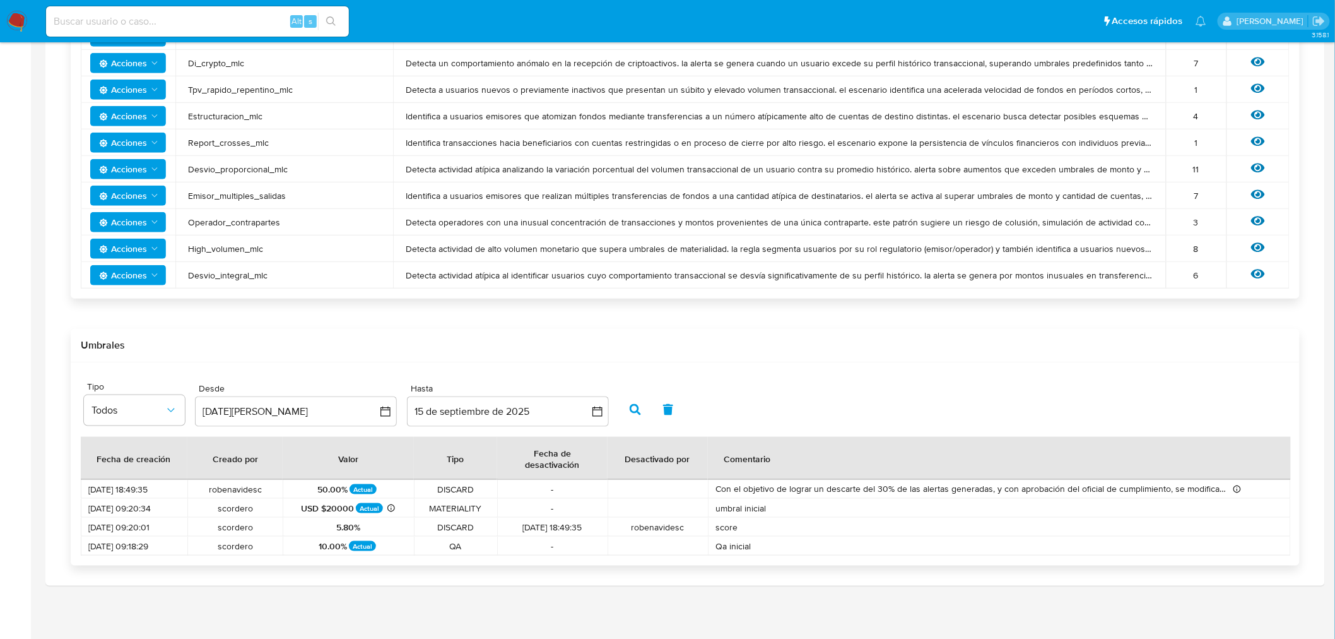
drag, startPoint x: 329, startPoint y: 509, endPoint x: 318, endPoint y: 506, distance: 11.8
click at [328, 507] on span "USD $20000" at bounding box center [327, 507] width 53 height 11
click at [311, 505] on span "USD $20000" at bounding box center [327, 507] width 53 height 11
drag, startPoint x: 305, startPoint y: 506, endPoint x: 353, endPoint y: 512, distance: 49.0
click at [353, 512] on span "USD $20000" at bounding box center [327, 507] width 53 height 11
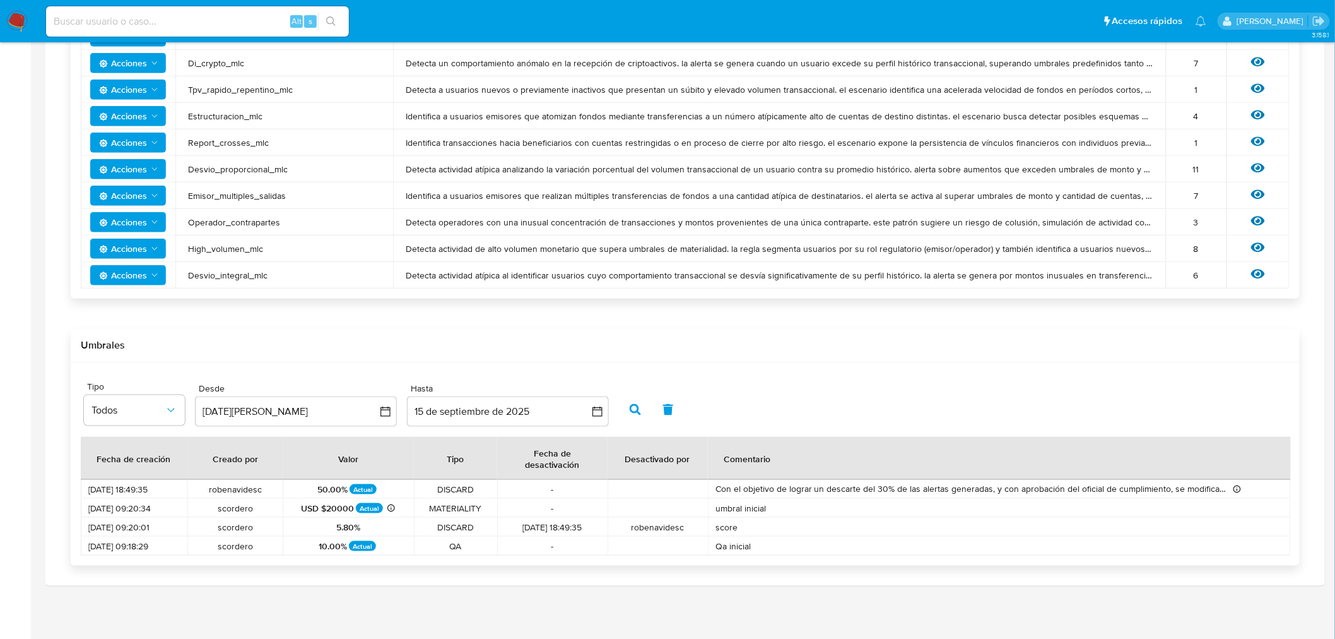
click at [344, 509] on span "USD $20000" at bounding box center [327, 507] width 53 height 11
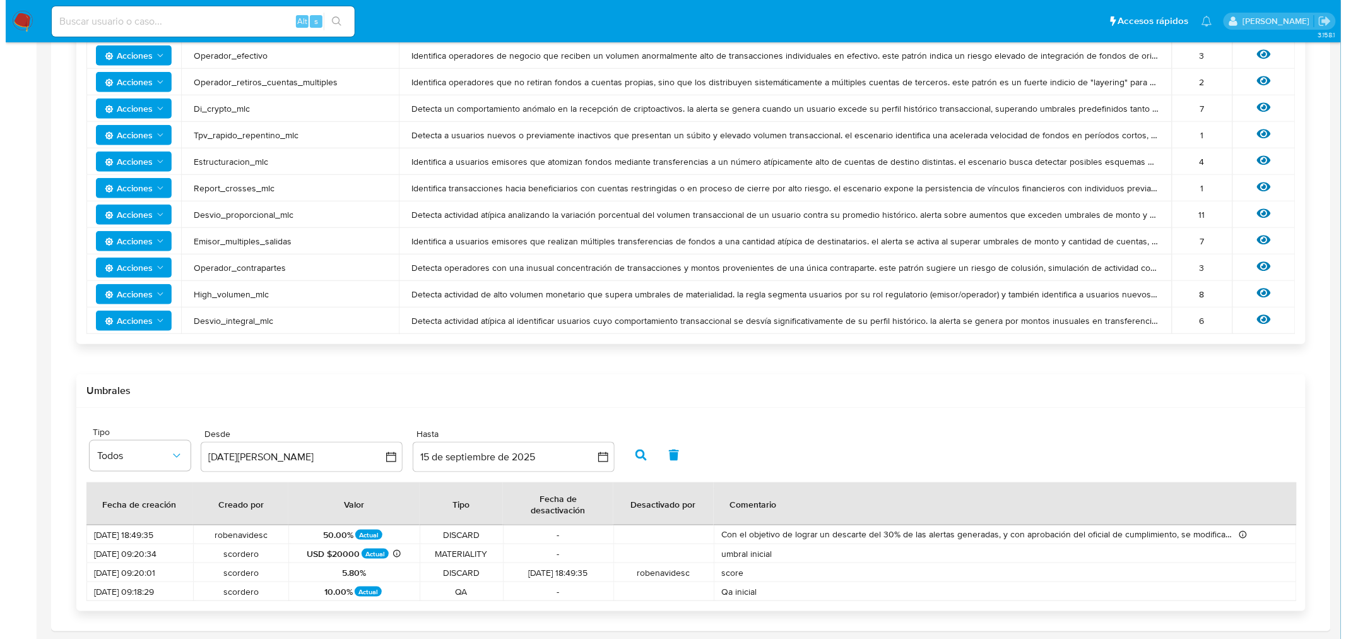
scroll to position [306, 0]
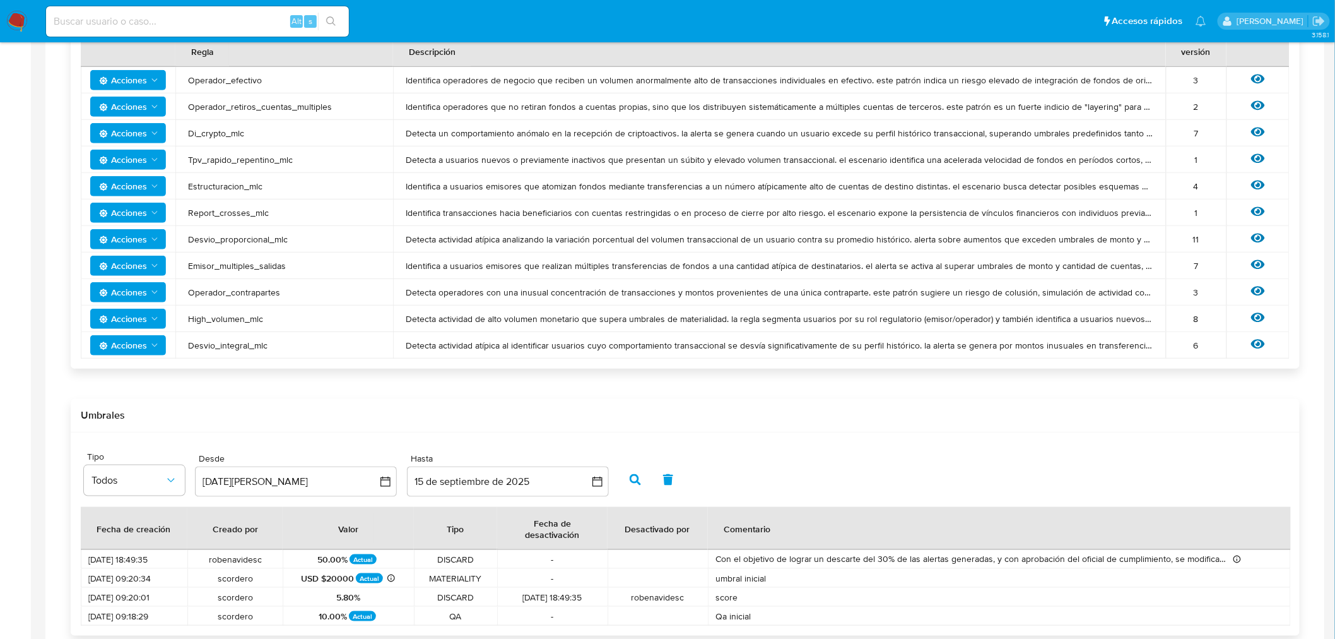
click at [1260, 124] on td "Ver regla" at bounding box center [1258, 133] width 63 height 27
click at [1253, 133] on icon at bounding box center [1259, 131] width 14 height 9
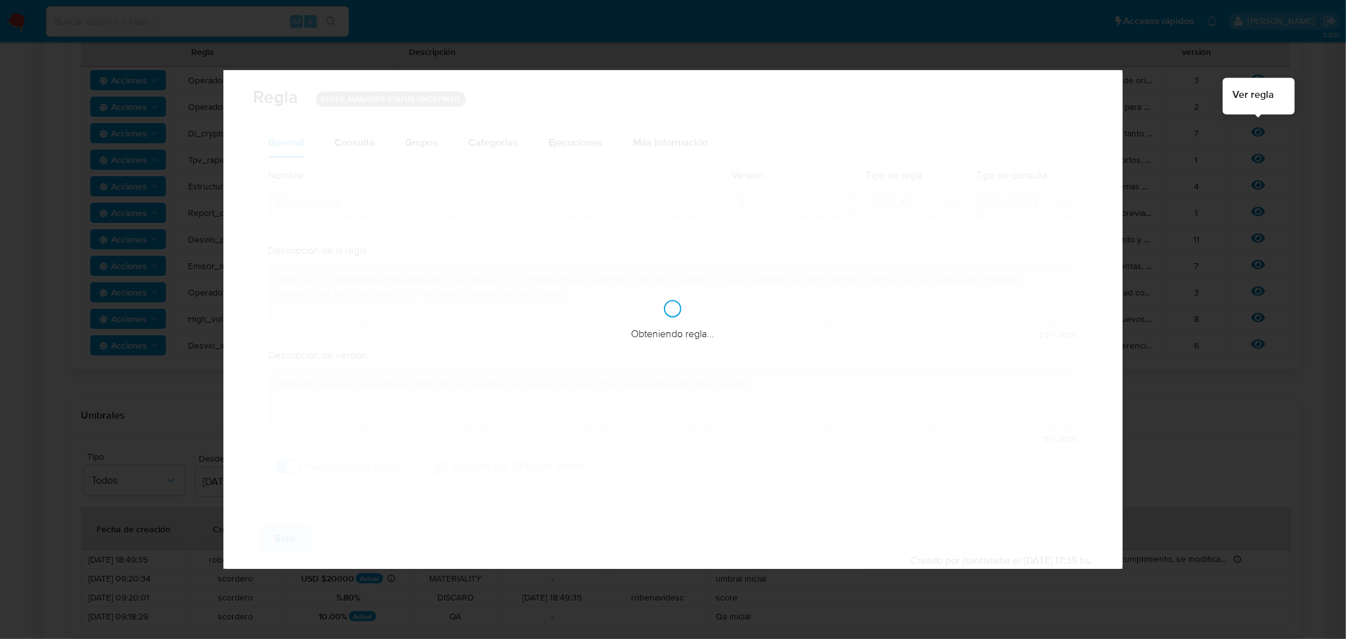
checkbox input "true"
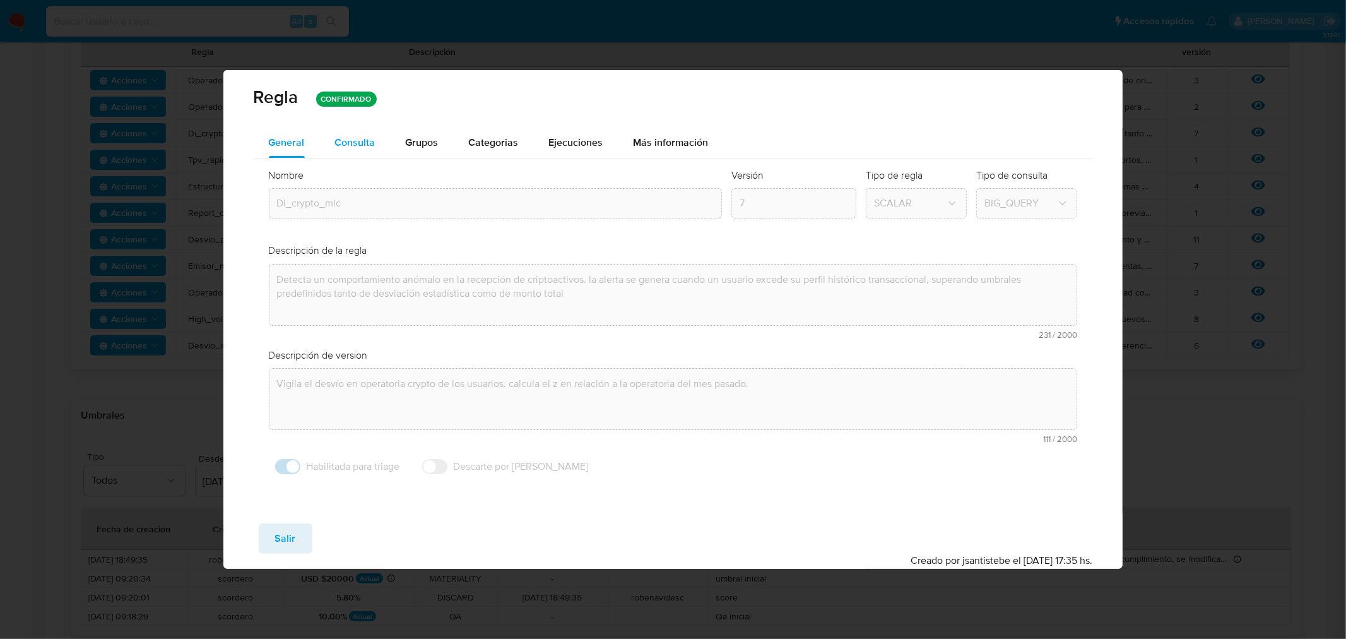
click at [376, 128] on button "Consulta" at bounding box center [355, 142] width 71 height 30
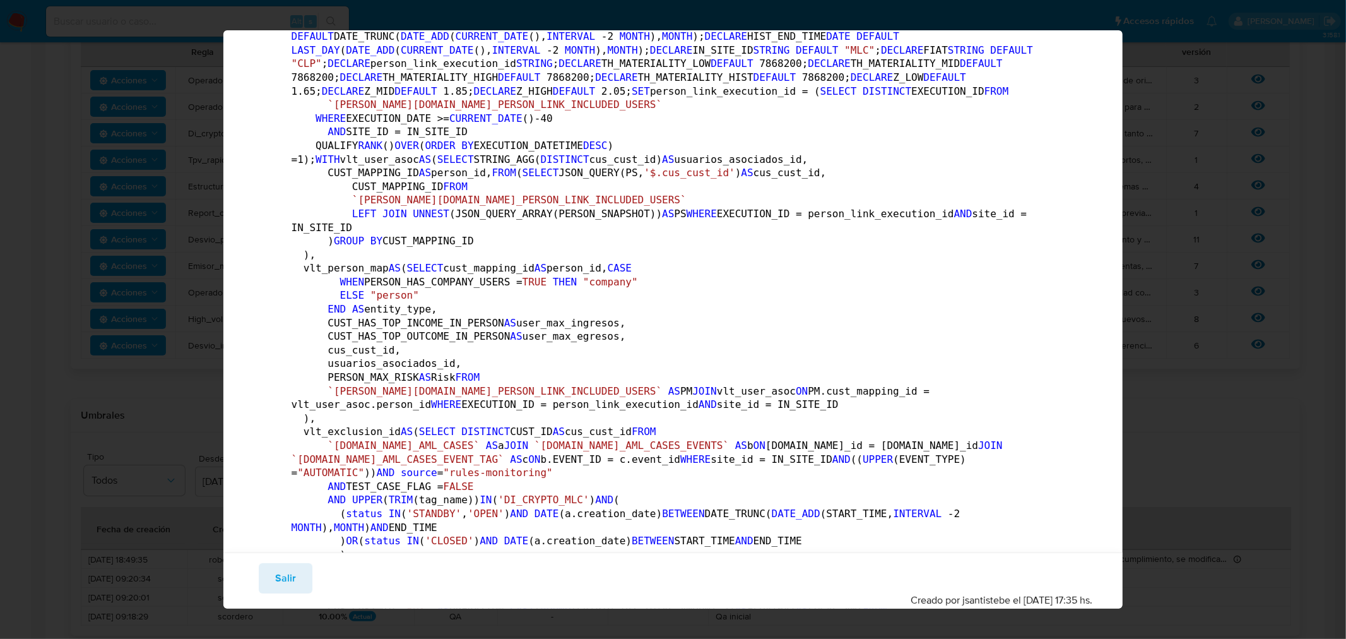
scroll to position [0, 0]
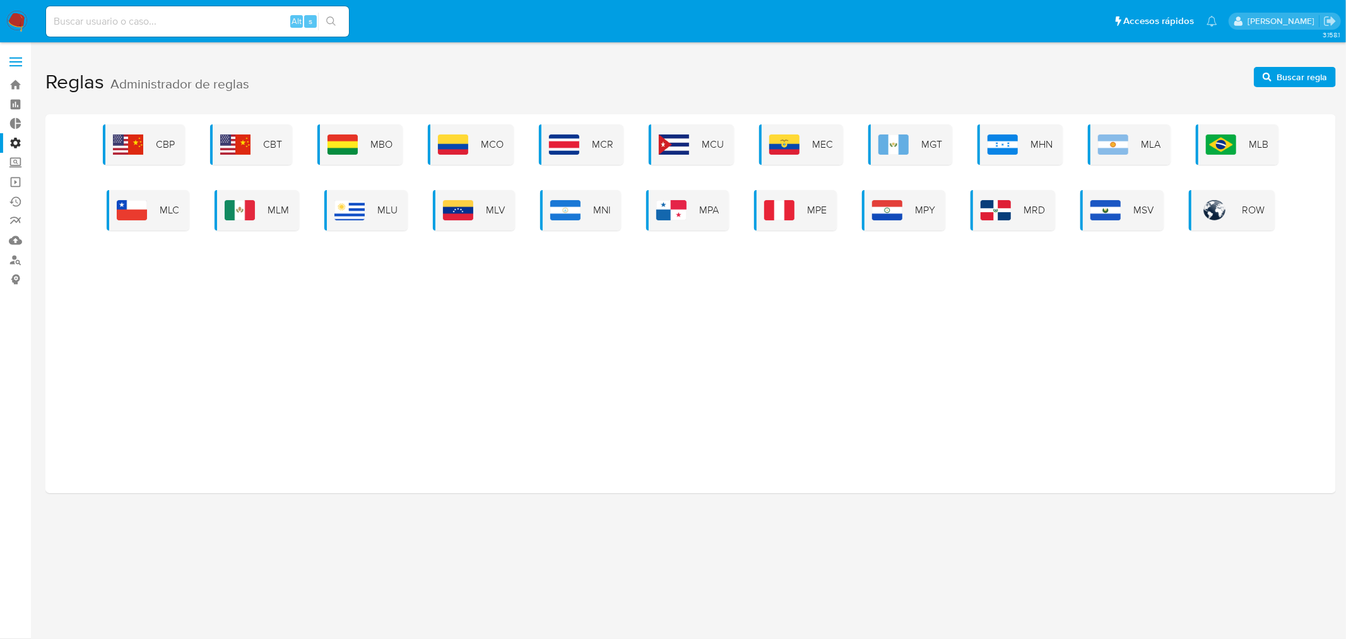
click at [358, 230] on div "CBP CBT MBO MCO MCR MCU MEC MGT MHN MLA MLB MLC MLM MLU MLV MNI MPA MPE MPY MRD…" at bounding box center [690, 303] width 1291 height 379
click at [360, 213] on img at bounding box center [349, 210] width 30 height 20
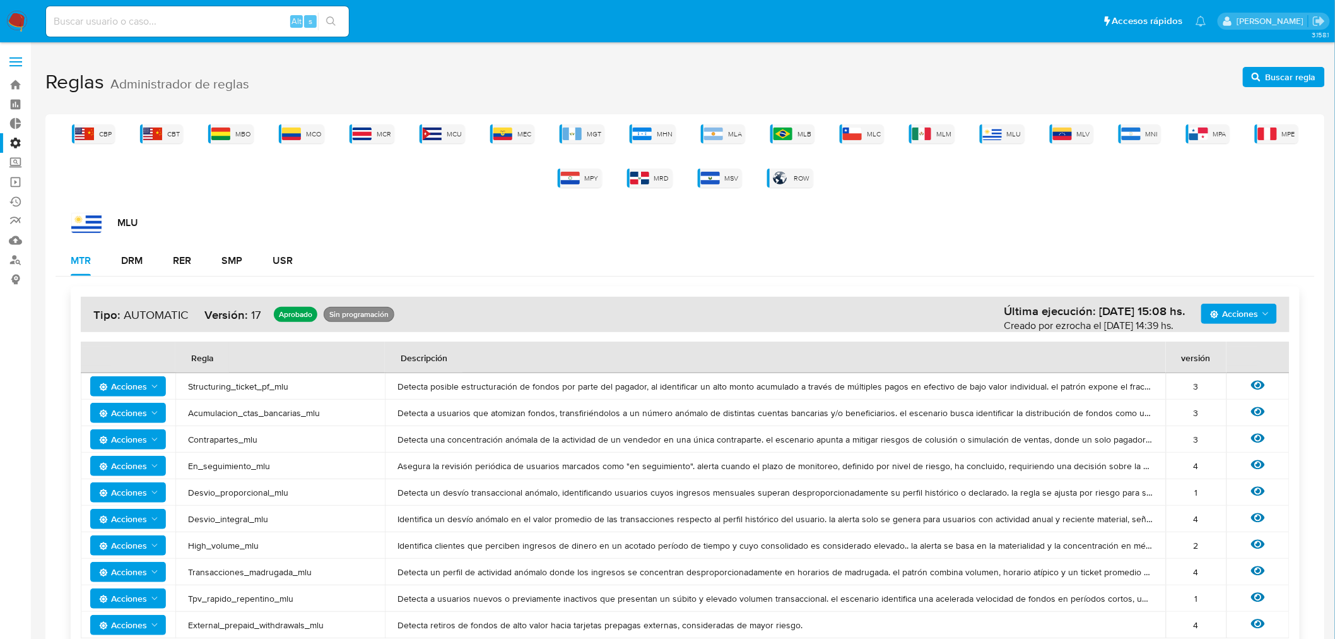
click at [722, 122] on div "CBP CBT MBO MCO MCR MCU MEC MGT MHN MLA MLB MLC MLM MLU MLV MNI MPA MPE MPY MRD…" at bounding box center [685, 391] width 1280 height 554
click at [723, 131] on img at bounding box center [713, 133] width 19 height 13
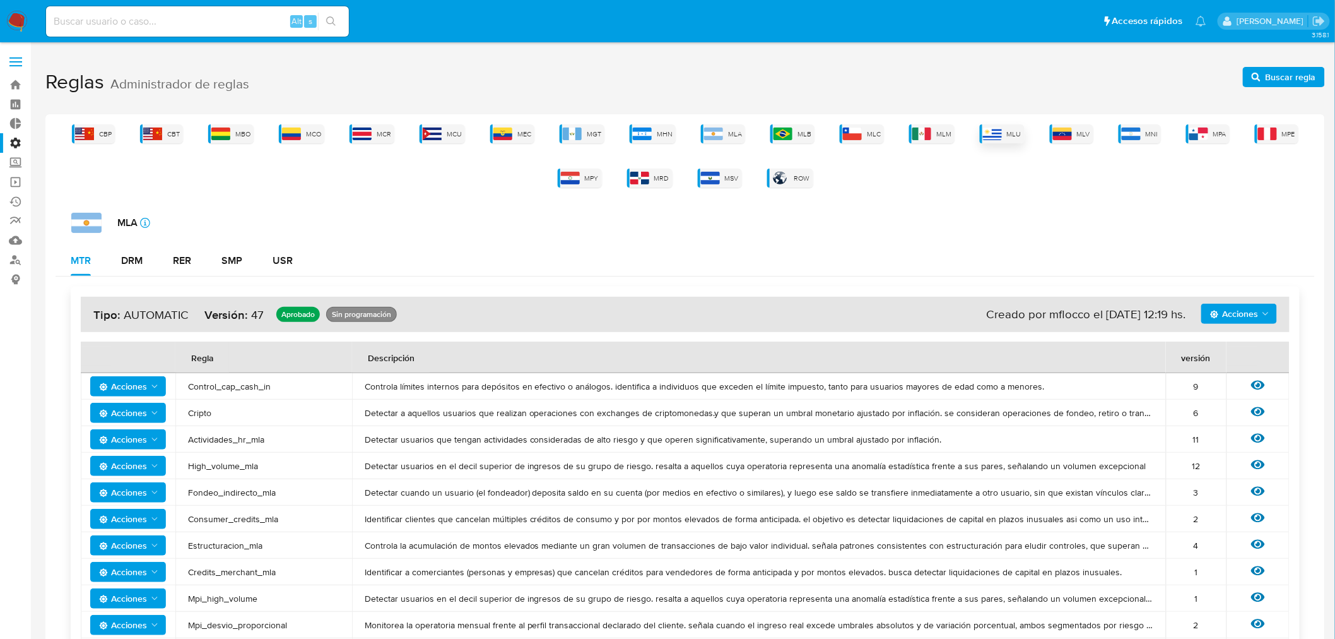
click at [1001, 141] on div "MLU" at bounding box center [1002, 133] width 45 height 19
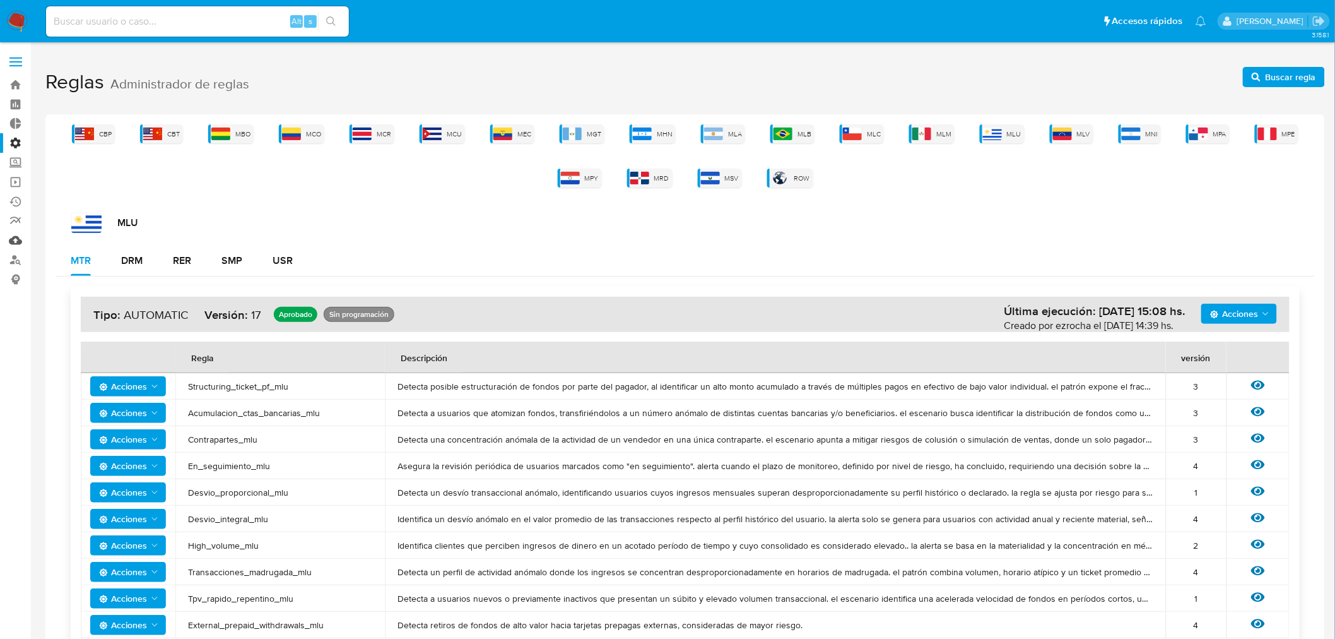
click at [18, 243] on link "Mulan" at bounding box center [75, 240] width 150 height 20
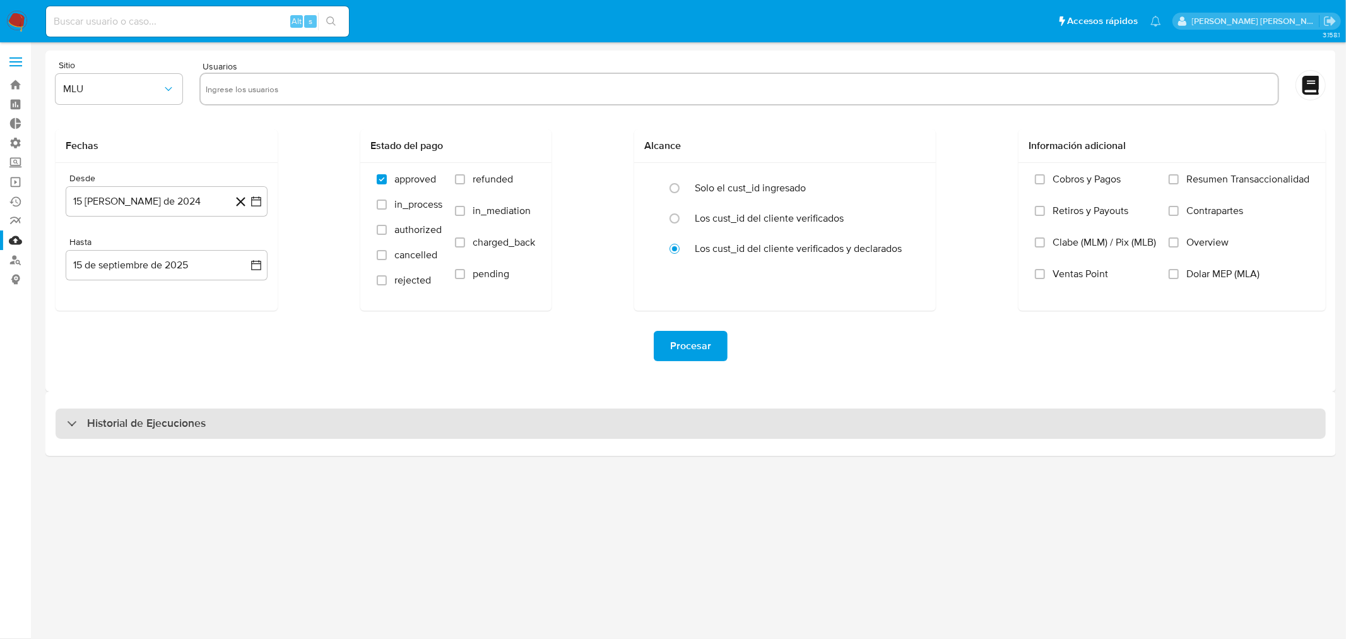
click at [136, 427] on h3 "Historial de Ejecuciones" at bounding box center [146, 423] width 119 height 15
select select "10"
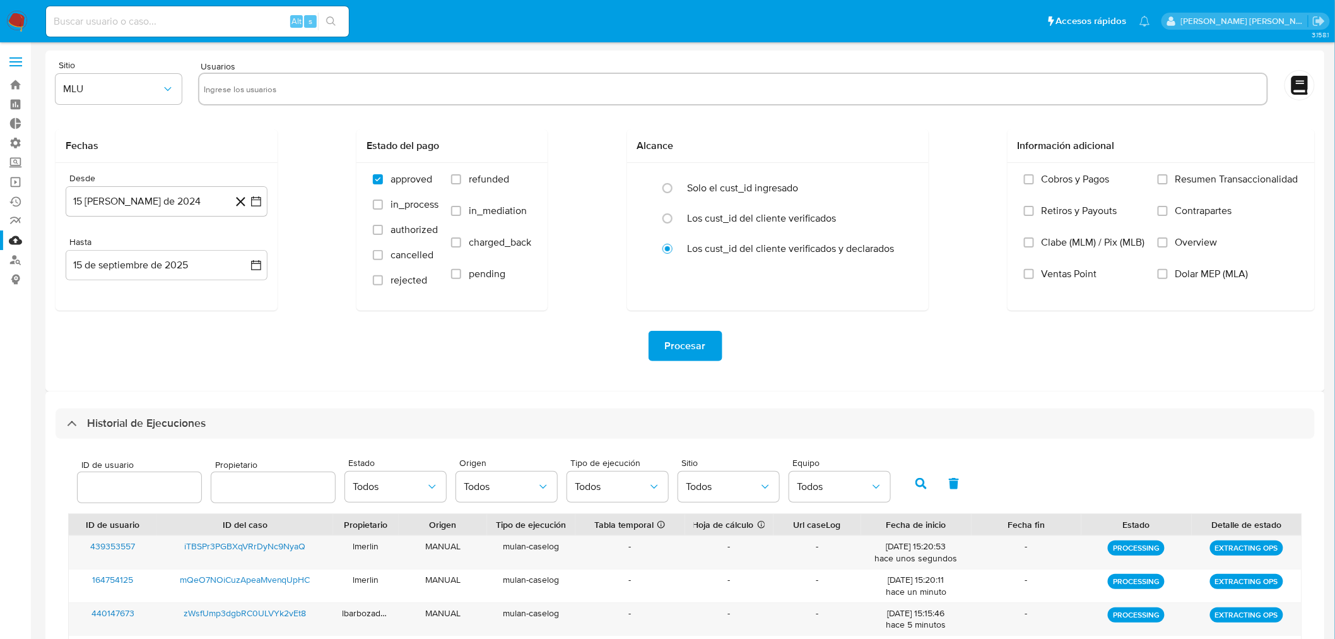
click at [292, 485] on input "text" at bounding box center [273, 487] width 124 height 16
type input "memedrano"
click at [918, 487] on icon "button" at bounding box center [921, 483] width 11 height 11
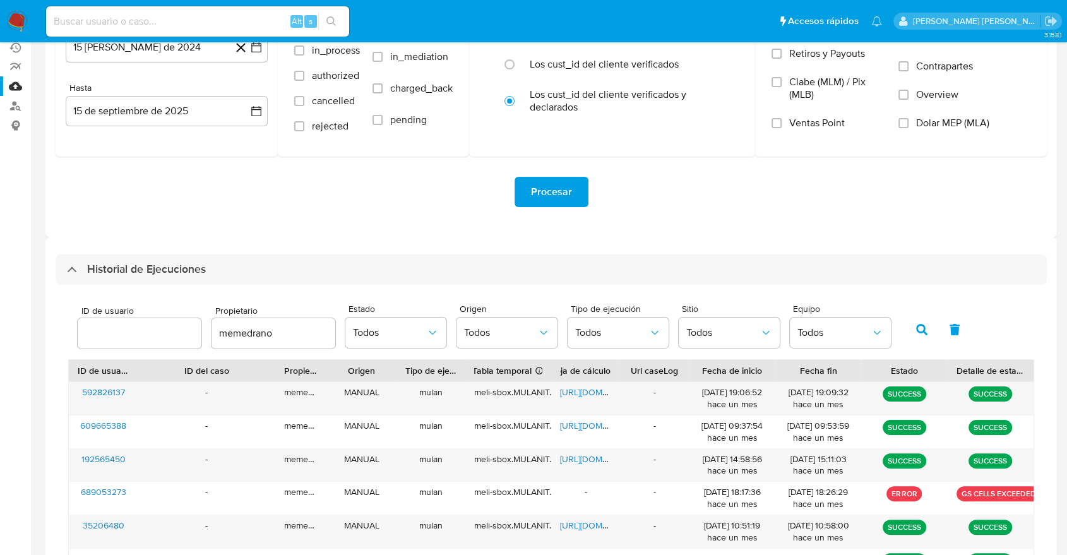
scroll to position [162, 0]
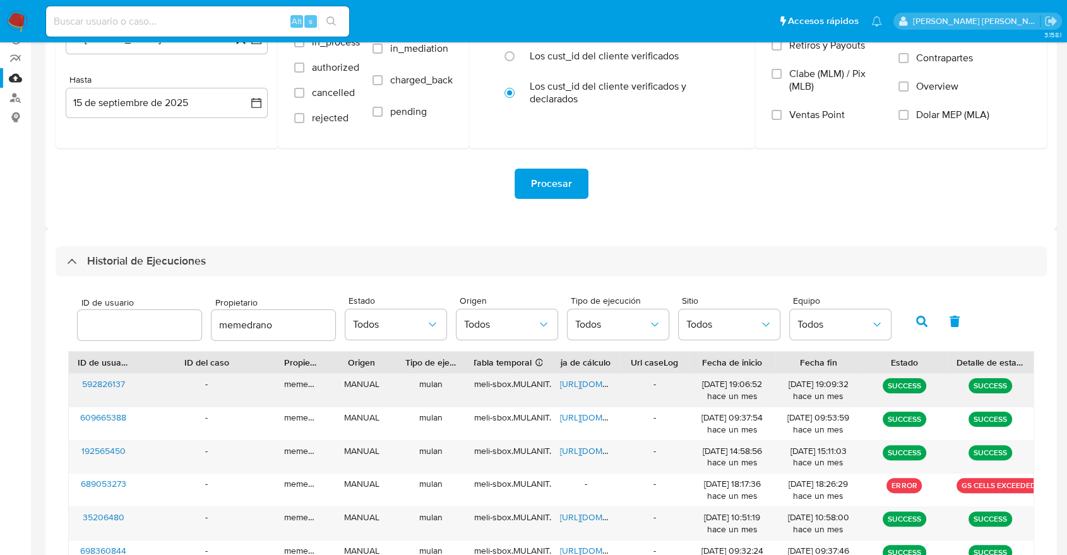
click at [572, 383] on span "[URL][DOMAIN_NAME]" at bounding box center [603, 383] width 87 height 13
